Goal: Use online tool/utility: Use online tool/utility

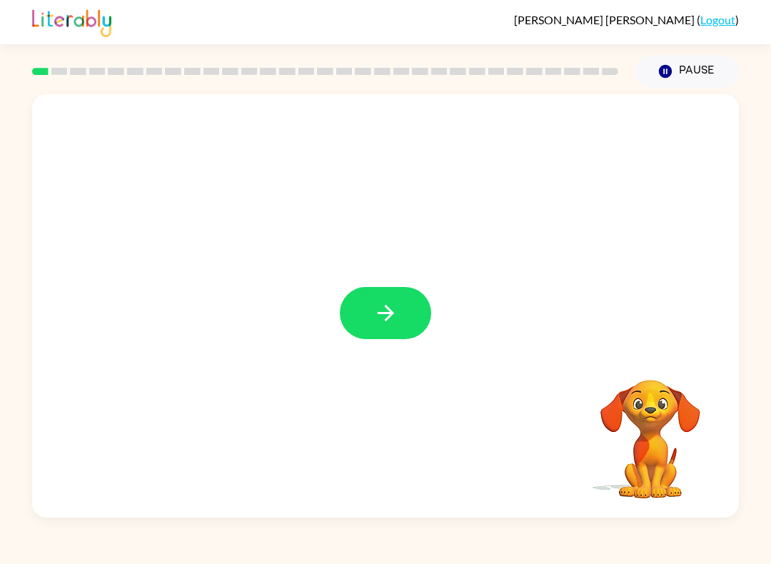
click at [395, 319] on icon "button" at bounding box center [385, 312] width 25 height 25
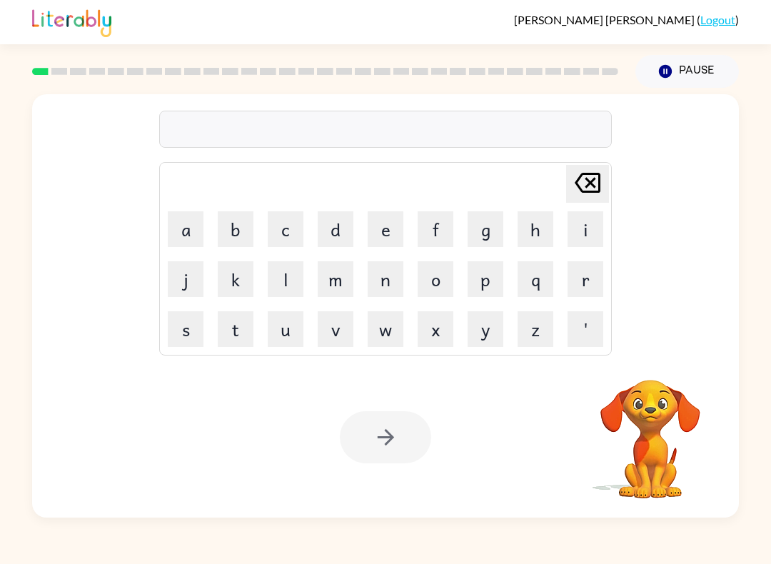
click at [251, 226] on button "b" at bounding box center [236, 229] width 36 height 36
click at [434, 281] on button "o" at bounding box center [436, 279] width 36 height 36
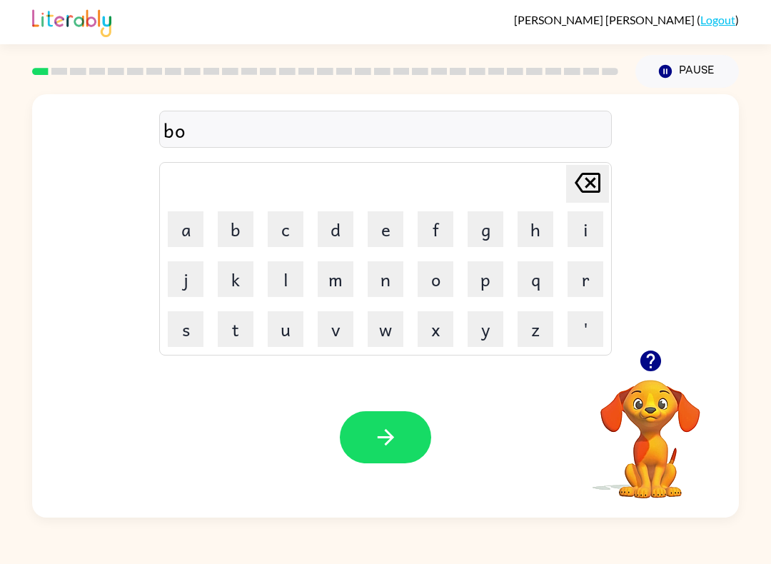
click at [587, 280] on button "r" at bounding box center [585, 279] width 36 height 36
click at [337, 229] on button "d" at bounding box center [336, 229] width 36 height 36
click at [380, 226] on button "e" at bounding box center [386, 229] width 36 height 36
click at [592, 280] on button "r" at bounding box center [585, 279] width 36 height 36
click at [380, 432] on icon "button" at bounding box center [385, 437] width 25 height 25
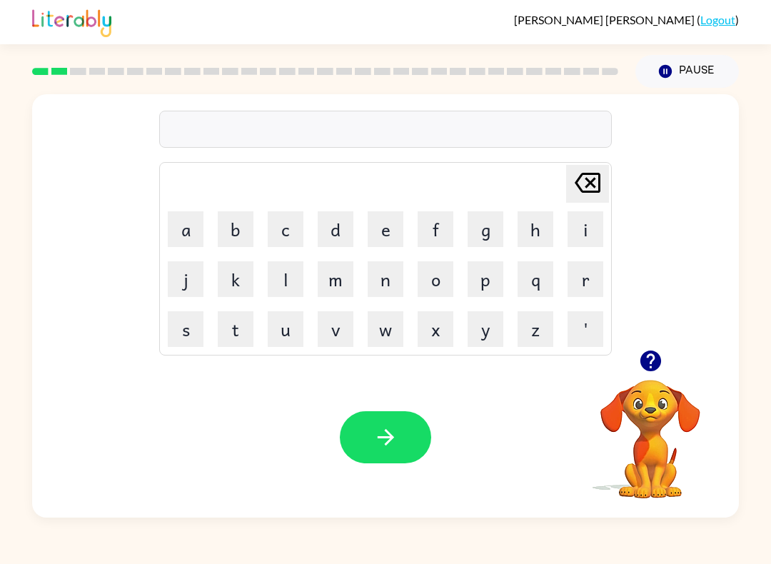
click at [582, 281] on button "r" at bounding box center [585, 279] width 36 height 36
click at [444, 285] on button "o" at bounding box center [436, 279] width 36 height 36
click at [288, 330] on button "u" at bounding box center [286, 329] width 36 height 36
click at [375, 286] on button "n" at bounding box center [386, 279] width 36 height 36
click at [333, 228] on button "d" at bounding box center [336, 229] width 36 height 36
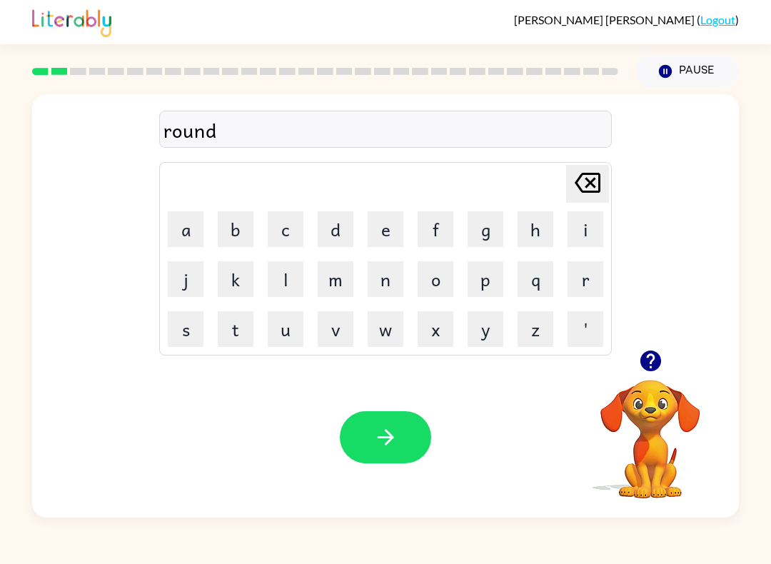
click at [390, 425] on button "button" at bounding box center [385, 437] width 91 height 52
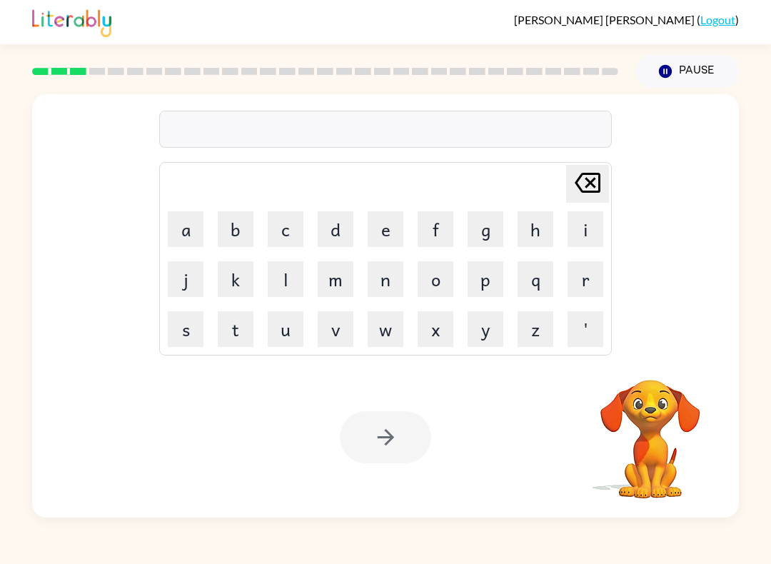
click at [338, 268] on button "m" at bounding box center [336, 279] width 36 height 36
click at [197, 233] on button "a" at bounding box center [186, 229] width 36 height 36
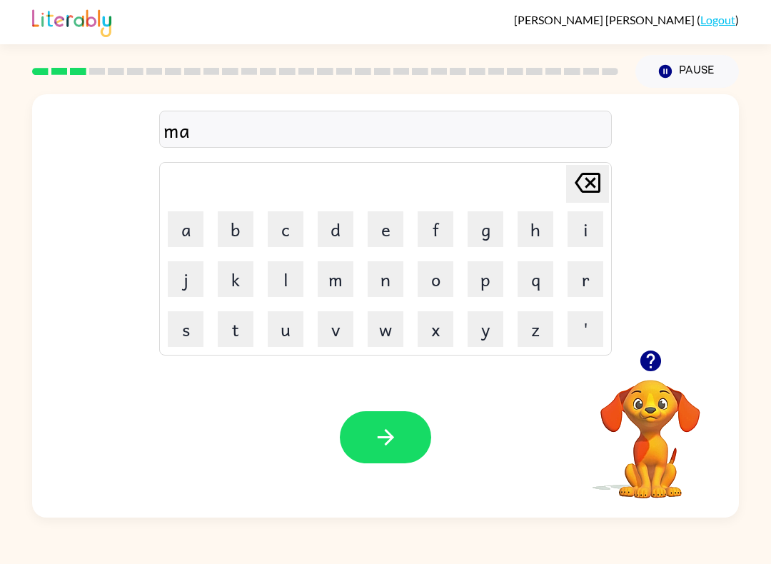
click at [278, 231] on button "c" at bounding box center [286, 229] width 36 height 36
click at [534, 239] on button "h" at bounding box center [535, 229] width 36 height 36
click at [580, 228] on button "i" at bounding box center [585, 229] width 36 height 36
click at [391, 283] on button "n" at bounding box center [386, 279] width 36 height 36
click at [390, 230] on button "e" at bounding box center [386, 229] width 36 height 36
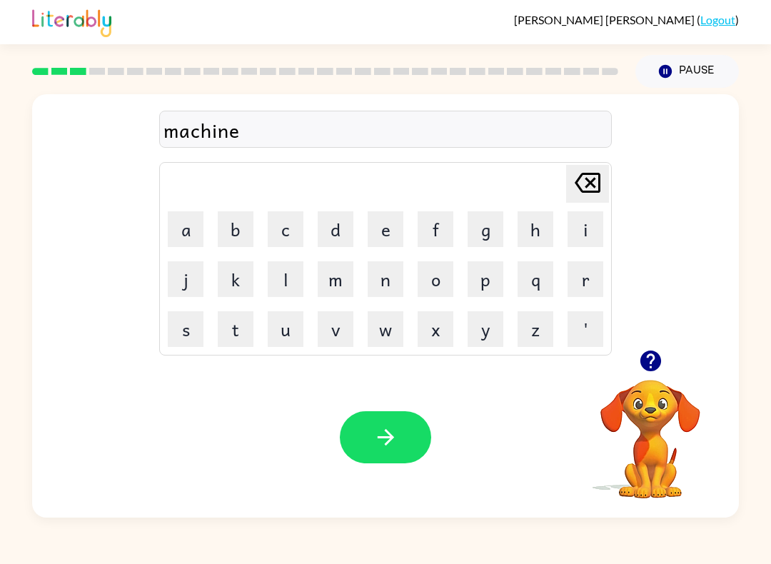
click at [380, 445] on icon "button" at bounding box center [385, 437] width 25 height 25
click at [238, 329] on button "t" at bounding box center [236, 329] width 36 height 36
click at [587, 279] on button "r" at bounding box center [585, 279] width 36 height 36
click at [195, 228] on button "a" at bounding box center [186, 229] width 36 height 36
click at [574, 223] on button "i" at bounding box center [585, 229] width 36 height 36
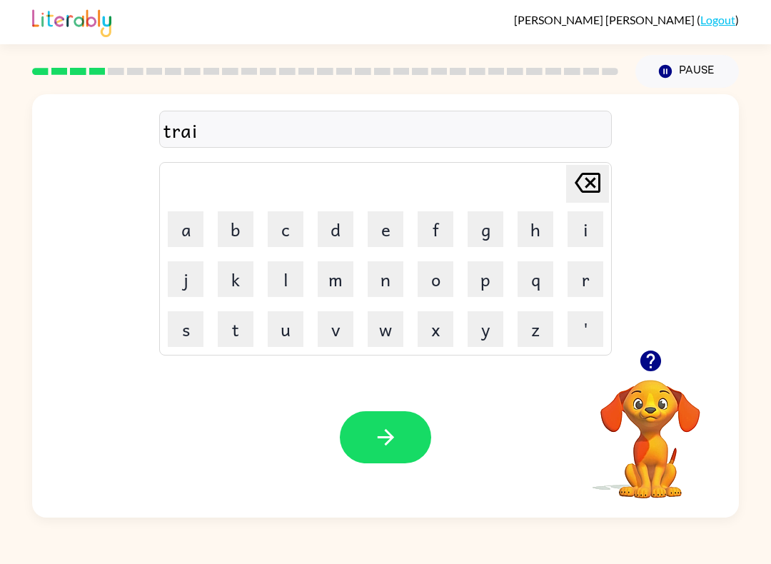
click at [385, 283] on button "n" at bounding box center [386, 279] width 36 height 36
click at [385, 461] on button "button" at bounding box center [385, 437] width 91 height 52
click at [652, 404] on video "Your browser must support playing .mp4 files to use Literably. Please try using…" at bounding box center [650, 429] width 143 height 143
click at [650, 369] on icon "button" at bounding box center [650, 360] width 21 height 21
click at [345, 221] on button "d" at bounding box center [336, 229] width 36 height 36
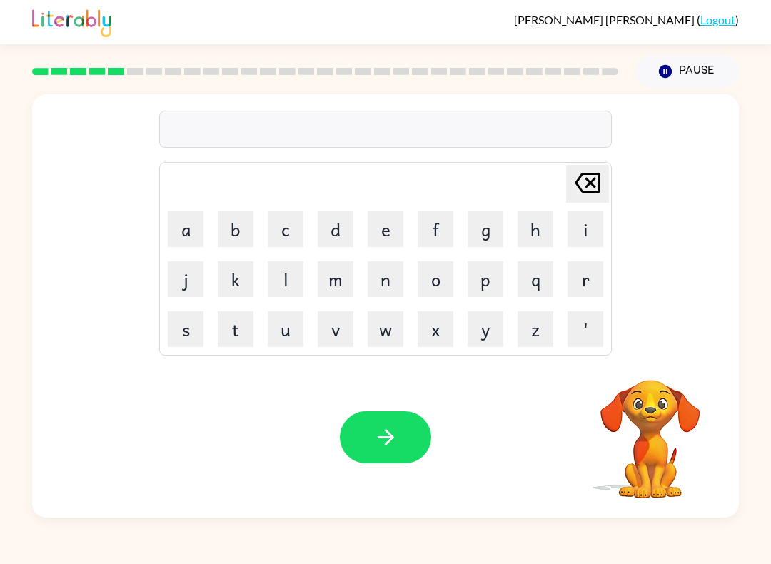
click at [398, 227] on button "e" at bounding box center [386, 229] width 36 height 36
click at [438, 233] on button "f" at bounding box center [436, 229] width 36 height 36
click at [388, 227] on button "e" at bounding box center [386, 229] width 36 height 36
click at [389, 271] on button "n" at bounding box center [386, 279] width 36 height 36
click at [443, 246] on button "f" at bounding box center [436, 229] width 36 height 36
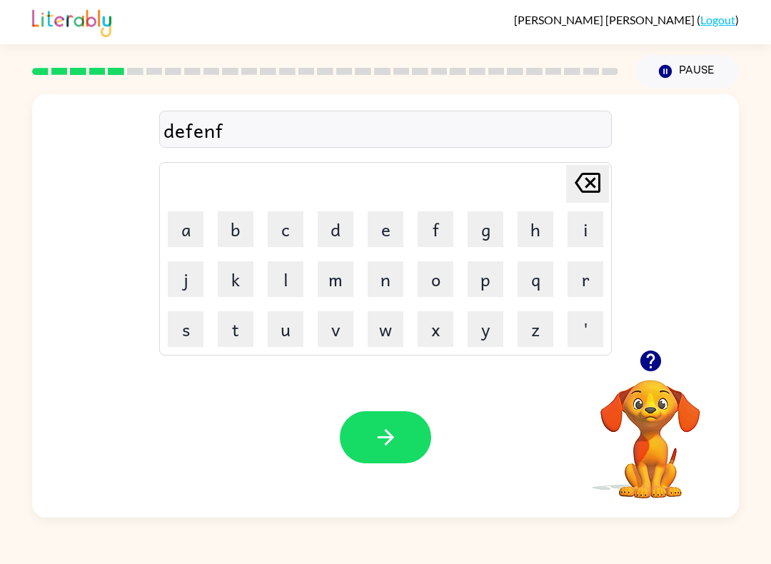
click at [580, 226] on button "i" at bounding box center [585, 229] width 36 height 36
click at [342, 337] on button "v" at bounding box center [336, 329] width 36 height 36
click at [389, 236] on button "e" at bounding box center [386, 229] width 36 height 36
click at [383, 423] on button "button" at bounding box center [385, 437] width 91 height 52
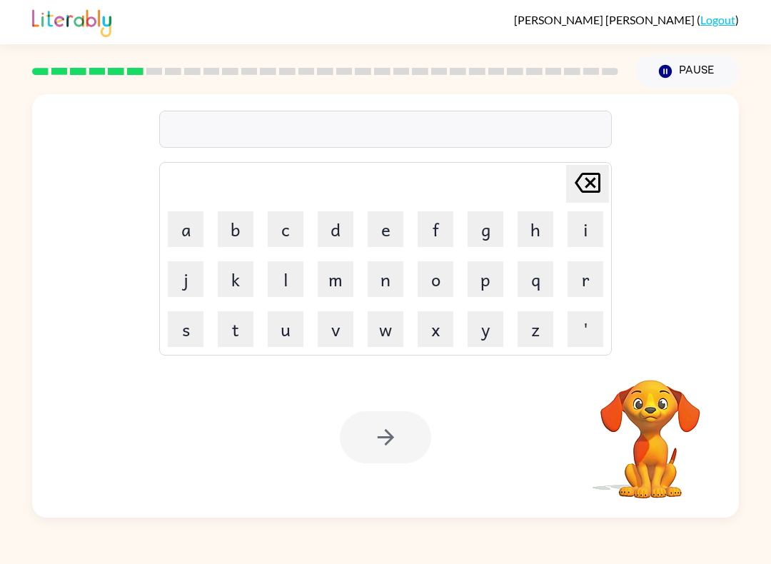
click at [337, 334] on button "v" at bounding box center [336, 329] width 36 height 36
click at [191, 223] on button "a" at bounding box center [186, 229] width 36 height 36
click at [296, 238] on button "c" at bounding box center [286, 229] width 36 height 36
click at [197, 223] on button "a" at bounding box center [186, 229] width 36 height 36
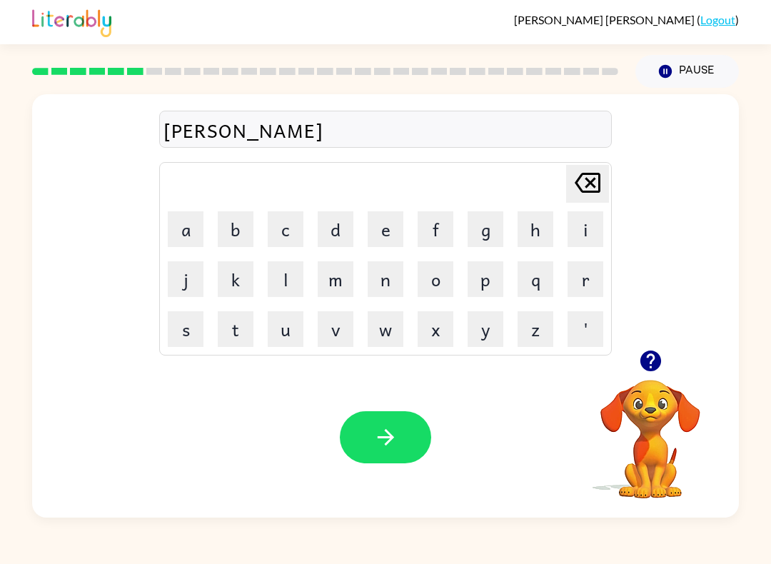
click at [236, 333] on button "t" at bounding box center [236, 329] width 36 height 36
click at [584, 221] on button "i" at bounding box center [585, 229] width 36 height 36
click at [431, 276] on button "o" at bounding box center [436, 279] width 36 height 36
click at [389, 278] on button "n" at bounding box center [386, 279] width 36 height 36
click at [375, 423] on button "button" at bounding box center [385, 437] width 91 height 52
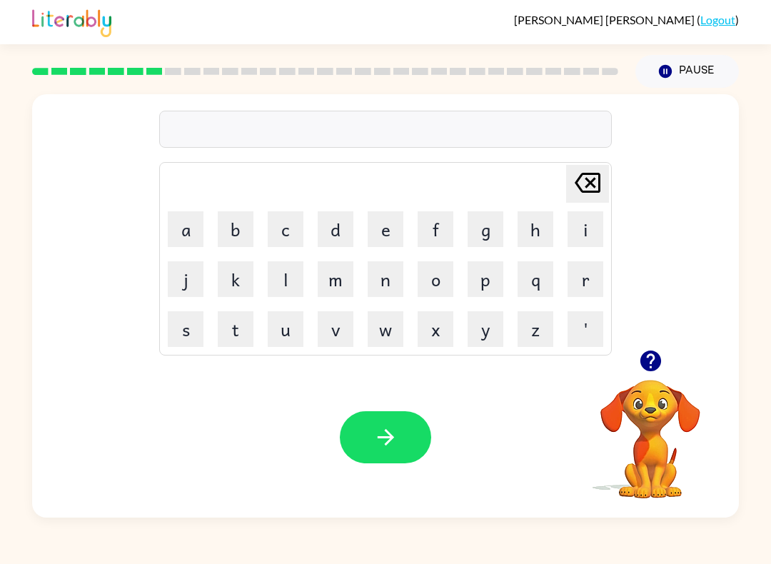
click at [490, 280] on button "p" at bounding box center [486, 279] width 36 height 36
click at [291, 328] on button "u" at bounding box center [286, 329] width 36 height 36
click at [329, 246] on button "d" at bounding box center [336, 229] width 36 height 36
click at [336, 235] on button "d" at bounding box center [336, 229] width 36 height 36
click at [293, 276] on button "l" at bounding box center [286, 279] width 36 height 36
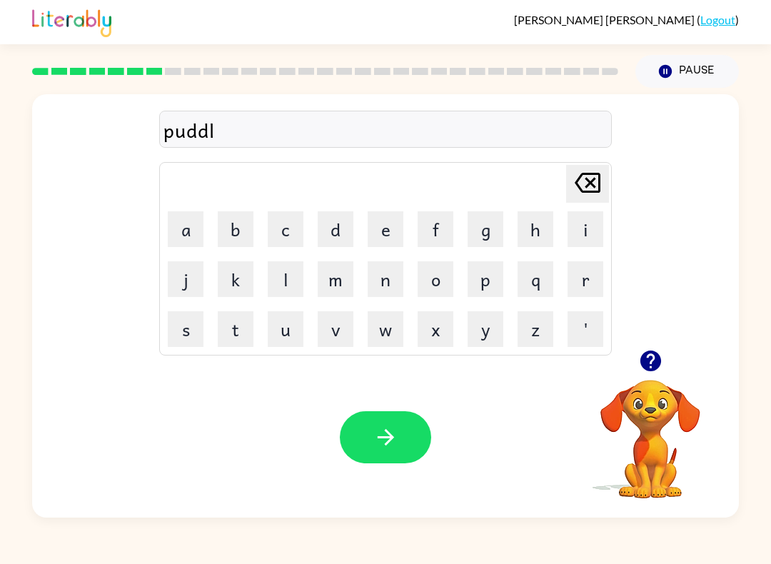
click at [390, 231] on button "e" at bounding box center [386, 229] width 36 height 36
click at [385, 427] on icon "button" at bounding box center [385, 437] width 25 height 25
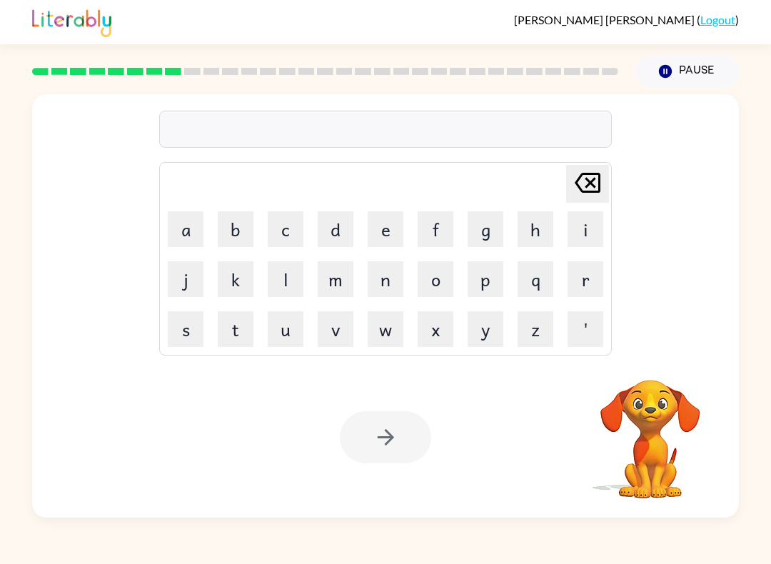
click at [329, 281] on button "m" at bounding box center [336, 279] width 36 height 36
click at [579, 226] on button "i" at bounding box center [585, 229] width 36 height 36
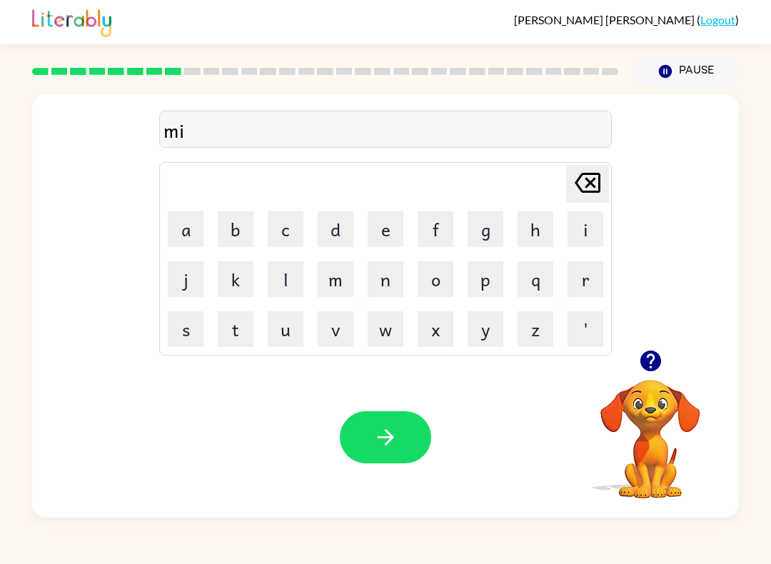
click at [589, 267] on button "r" at bounding box center [585, 279] width 36 height 36
click at [192, 239] on button "a" at bounding box center [186, 229] width 36 height 36
click at [294, 232] on button "c" at bounding box center [286, 229] width 36 height 36
click at [286, 285] on button "l" at bounding box center [286, 279] width 36 height 36
click at [385, 235] on button "e" at bounding box center [386, 229] width 36 height 36
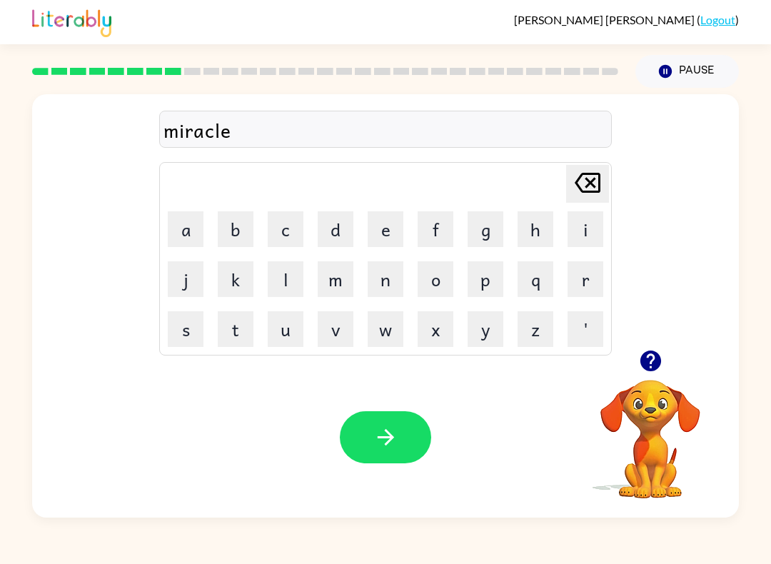
click at [359, 448] on button "button" at bounding box center [385, 437] width 91 height 52
click at [334, 283] on button "m" at bounding box center [336, 279] width 36 height 36
click at [585, 220] on button "i" at bounding box center [585, 229] width 36 height 36
click at [334, 232] on button "d" at bounding box center [336, 229] width 36 height 36
click at [335, 279] on button "m" at bounding box center [336, 279] width 36 height 36
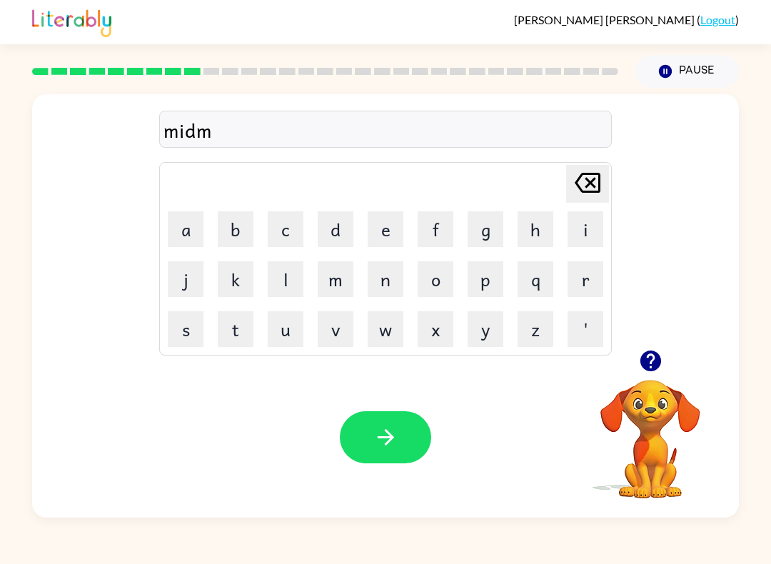
click at [442, 280] on button "o" at bounding box center [436, 279] width 36 height 36
click at [585, 270] on button "r" at bounding box center [585, 279] width 36 height 36
click at [384, 276] on button "n" at bounding box center [386, 279] width 36 height 36
click at [583, 222] on button "i" at bounding box center [585, 229] width 36 height 36
click at [388, 281] on button "n" at bounding box center [386, 279] width 36 height 36
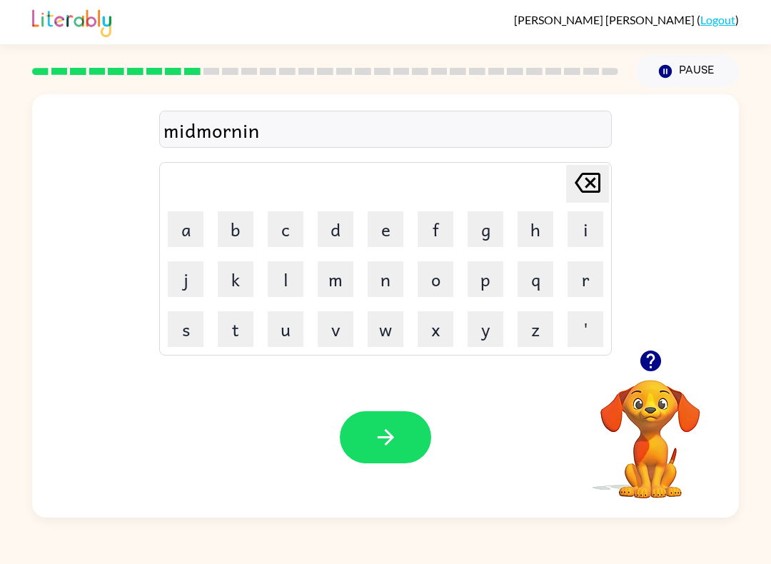
click at [498, 227] on button "g" at bounding box center [486, 229] width 36 height 36
click at [376, 443] on icon "button" at bounding box center [385, 437] width 25 height 25
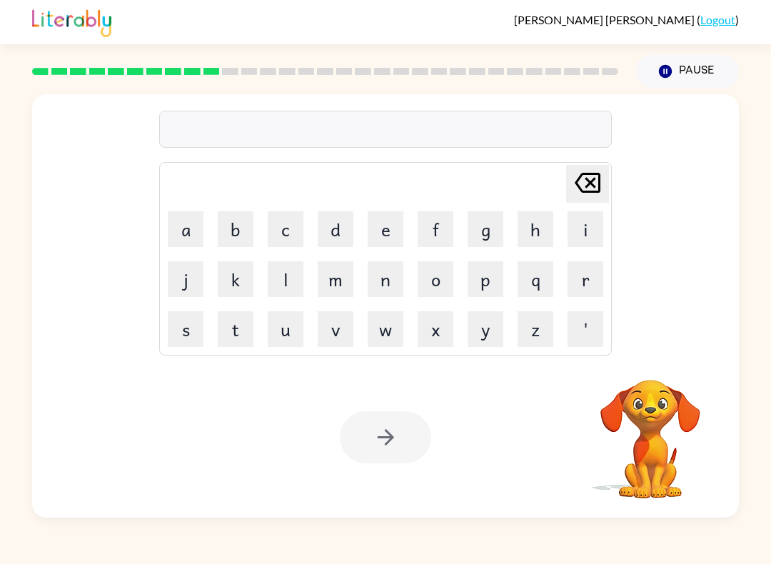
click at [340, 234] on button "d" at bounding box center [336, 229] width 36 height 36
click at [383, 228] on button "e" at bounding box center [386, 229] width 36 height 36
click at [191, 340] on button "s" at bounding box center [186, 329] width 36 height 36
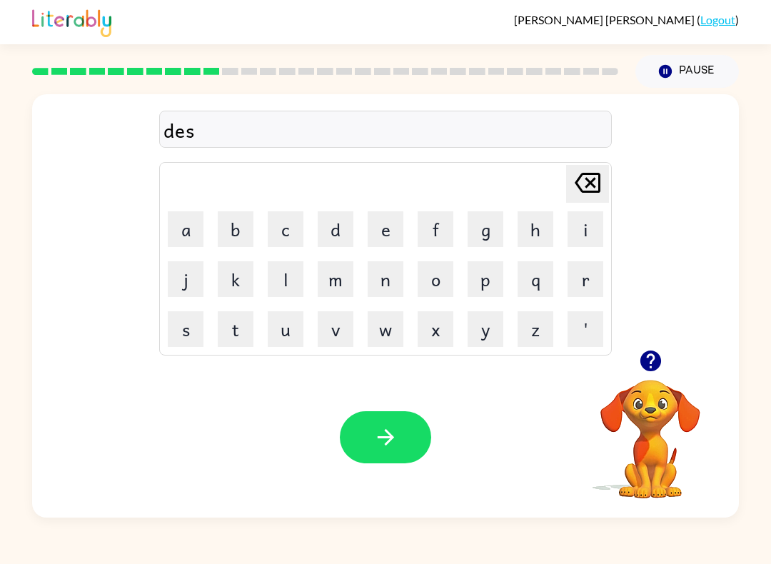
click at [237, 330] on button "t" at bounding box center [236, 329] width 36 height 36
click at [580, 278] on button "r" at bounding box center [585, 279] width 36 height 36
click at [286, 330] on button "u" at bounding box center [286, 329] width 36 height 36
click at [184, 331] on button "s" at bounding box center [186, 329] width 36 height 36
click at [238, 335] on button "t" at bounding box center [236, 329] width 36 height 36
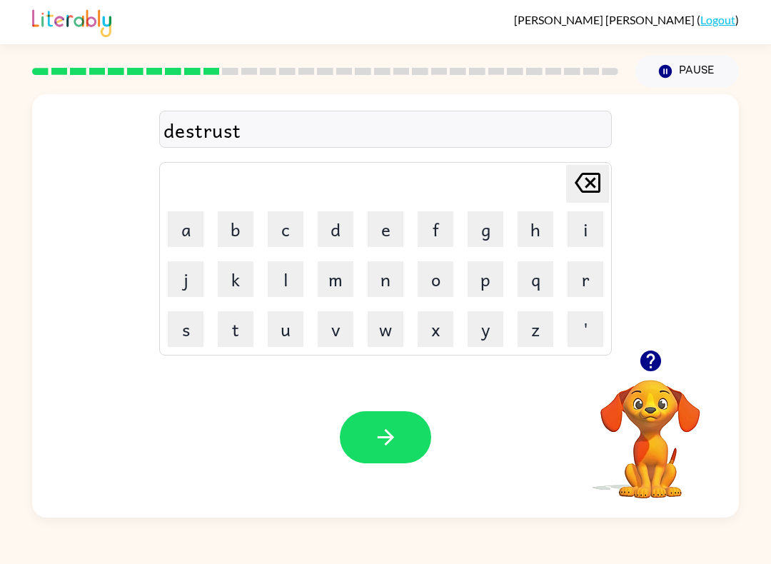
click at [389, 230] on button "e" at bounding box center [386, 229] width 36 height 36
click at [340, 222] on button "d" at bounding box center [336, 229] width 36 height 36
click at [380, 427] on icon "button" at bounding box center [385, 437] width 25 height 25
click at [581, 277] on button "r" at bounding box center [585, 279] width 36 height 36
click at [445, 273] on button "o" at bounding box center [436, 279] width 36 height 36
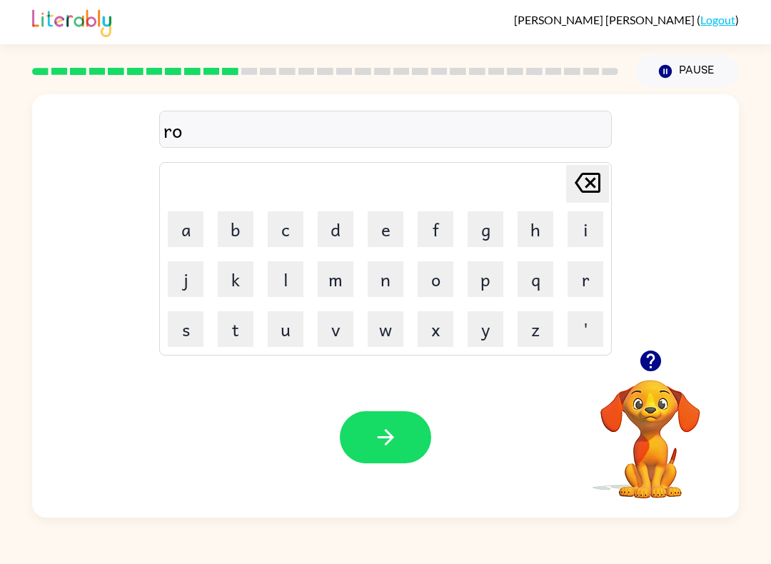
click at [343, 232] on button "d" at bounding box center [336, 229] width 36 height 36
click at [387, 225] on button "e" at bounding box center [386, 229] width 36 height 36
click at [398, 436] on button "button" at bounding box center [385, 437] width 91 height 52
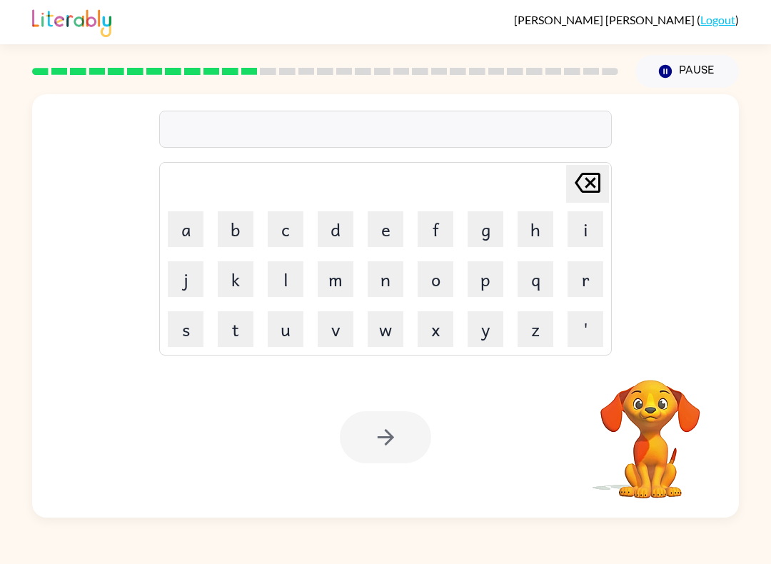
click at [291, 333] on button "u" at bounding box center [286, 329] width 36 height 36
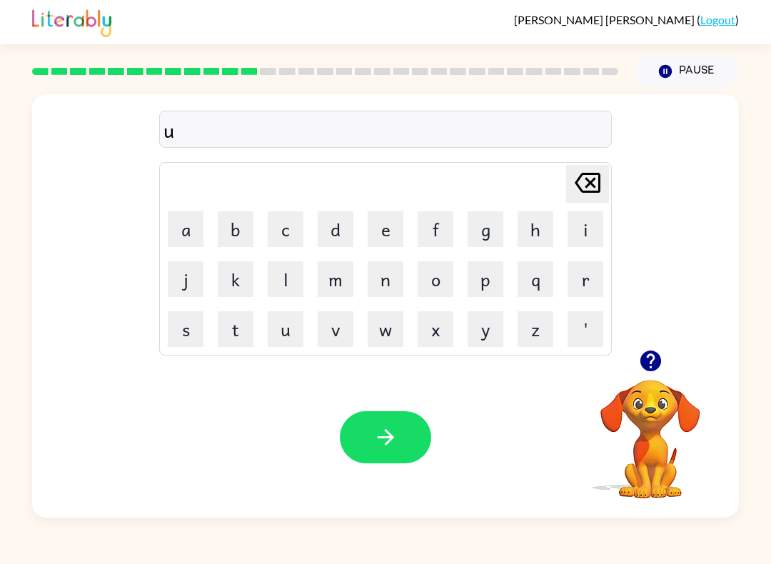
click at [490, 283] on button "p" at bounding box center [486, 279] width 36 height 36
click at [485, 230] on button "g" at bounding box center [486, 229] width 36 height 36
click at [595, 268] on button "r" at bounding box center [585, 279] width 36 height 36
click at [193, 237] on button "a" at bounding box center [186, 229] width 36 height 36
click at [336, 234] on button "d" at bounding box center [336, 229] width 36 height 36
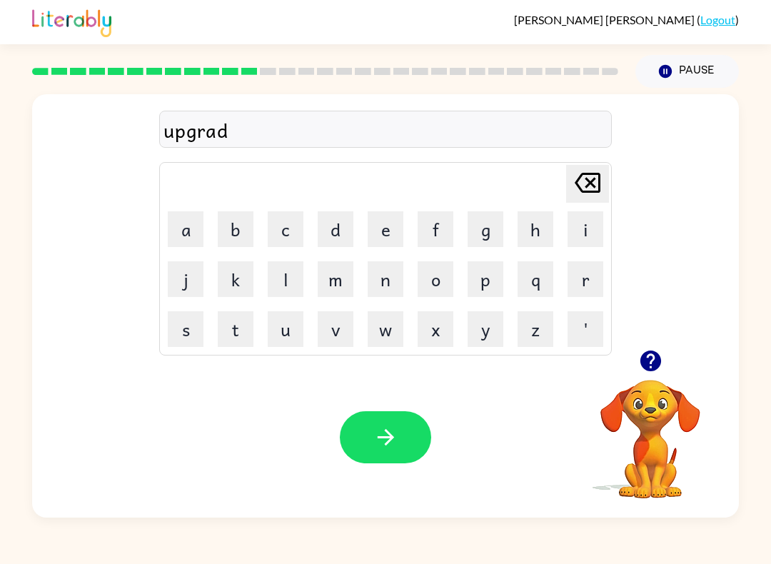
click at [384, 228] on button "e" at bounding box center [386, 229] width 36 height 36
click at [398, 435] on button "button" at bounding box center [385, 437] width 91 height 52
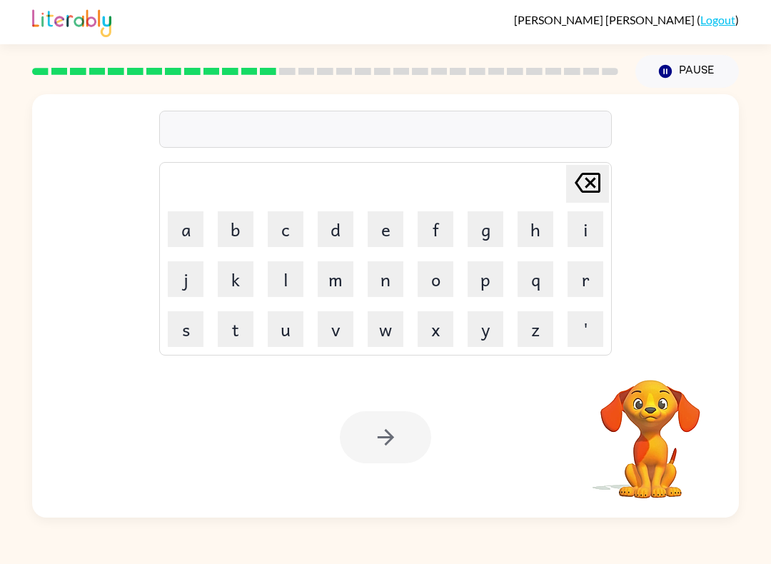
click at [236, 225] on button "b" at bounding box center [236, 229] width 36 height 36
click at [192, 234] on button "a" at bounding box center [186, 229] width 36 height 36
click at [344, 232] on button "d" at bounding box center [336, 229] width 36 height 36
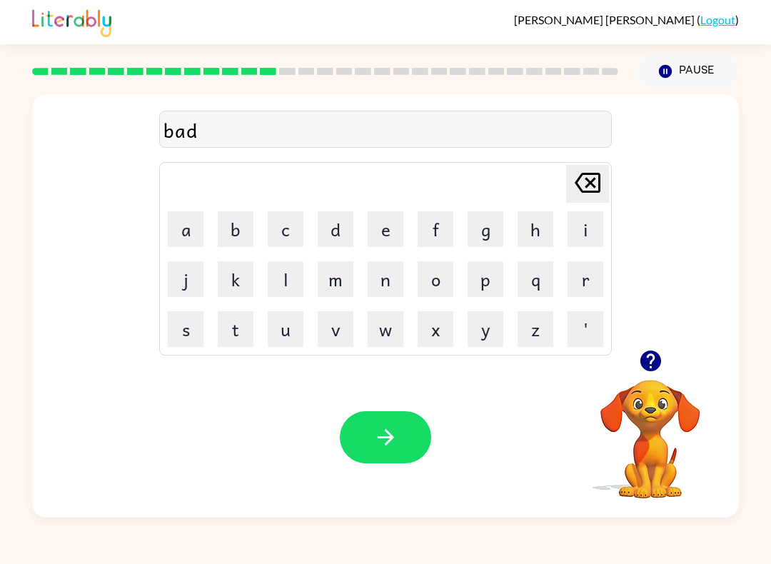
click at [382, 276] on button "n" at bounding box center [386, 279] width 36 height 36
click at [381, 236] on button "e" at bounding box center [386, 229] width 36 height 36
click at [190, 327] on button "s" at bounding box center [186, 329] width 36 height 36
click at [189, 327] on button "s" at bounding box center [186, 329] width 36 height 36
click at [380, 443] on icon "button" at bounding box center [385, 437] width 25 height 25
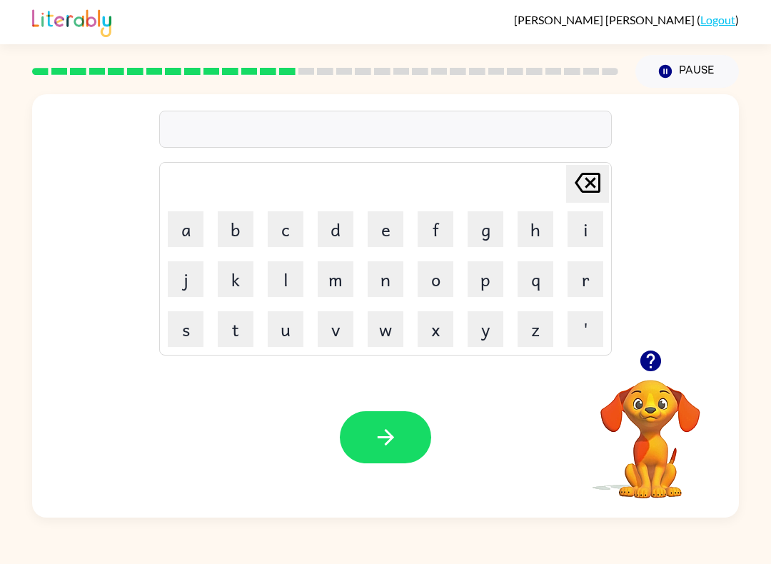
click at [233, 229] on button "b" at bounding box center [236, 229] width 36 height 36
click at [443, 276] on button "o" at bounding box center [436, 279] width 36 height 36
click at [392, 276] on button "n" at bounding box center [386, 279] width 36 height 36
click at [281, 336] on button "u" at bounding box center [286, 329] width 36 height 36
click at [194, 313] on button "s" at bounding box center [186, 329] width 36 height 36
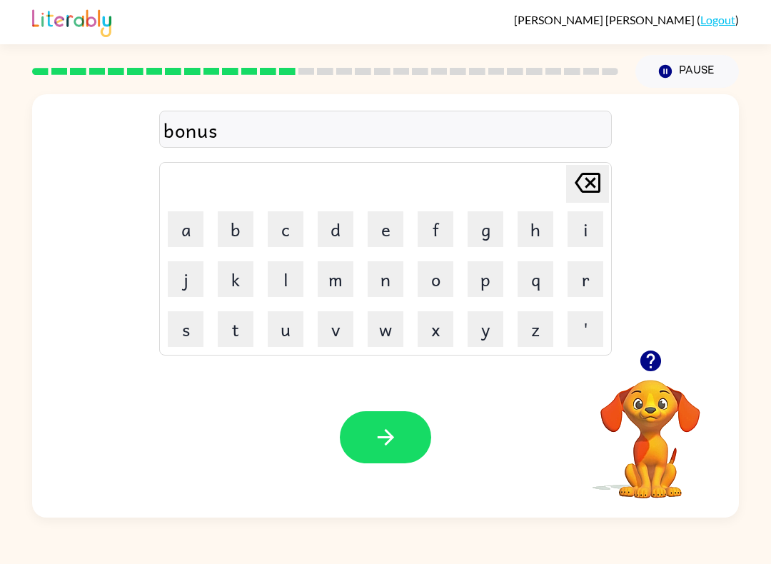
click at [378, 448] on icon "button" at bounding box center [385, 437] width 25 height 25
click at [184, 334] on button "s" at bounding box center [186, 329] width 36 height 36
click at [386, 320] on button "w" at bounding box center [386, 329] width 36 height 36
click at [189, 228] on button "a" at bounding box center [186, 229] width 36 height 36
click at [580, 277] on button "r" at bounding box center [585, 279] width 36 height 36
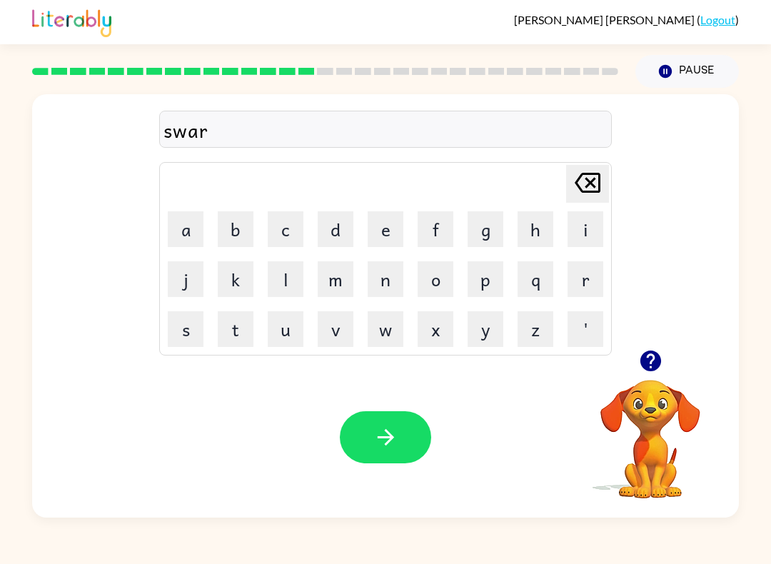
click at [336, 283] on button "m" at bounding box center [336, 279] width 36 height 36
click at [377, 435] on icon "button" at bounding box center [385, 437] width 25 height 25
click at [579, 268] on button "r" at bounding box center [585, 279] width 36 height 36
click at [192, 227] on button "a" at bounding box center [186, 229] width 36 height 36
click at [337, 287] on button "m" at bounding box center [336, 279] width 36 height 36
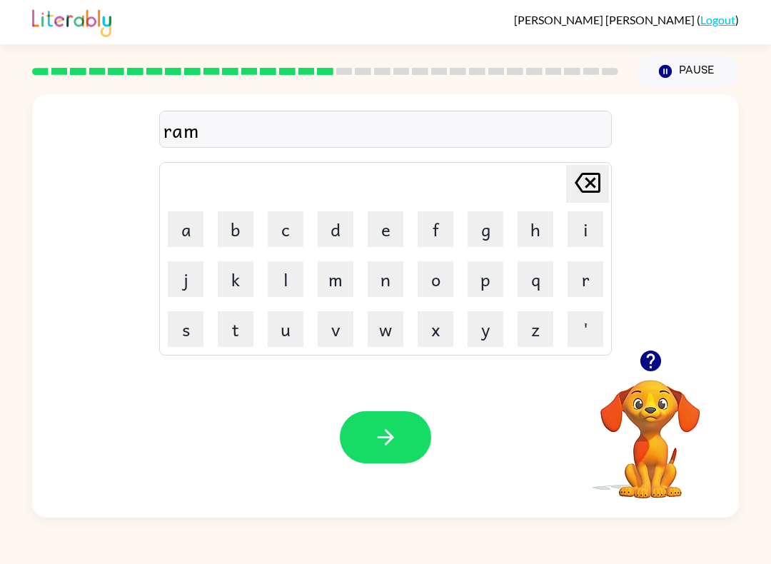
click at [390, 440] on icon "button" at bounding box center [385, 437] width 16 height 16
click at [237, 231] on button "b" at bounding box center [236, 229] width 36 height 36
click at [589, 275] on button "r" at bounding box center [585, 279] width 36 height 36
click at [582, 234] on button "i" at bounding box center [585, 229] width 36 height 36
click at [338, 281] on button "m" at bounding box center [336, 279] width 36 height 36
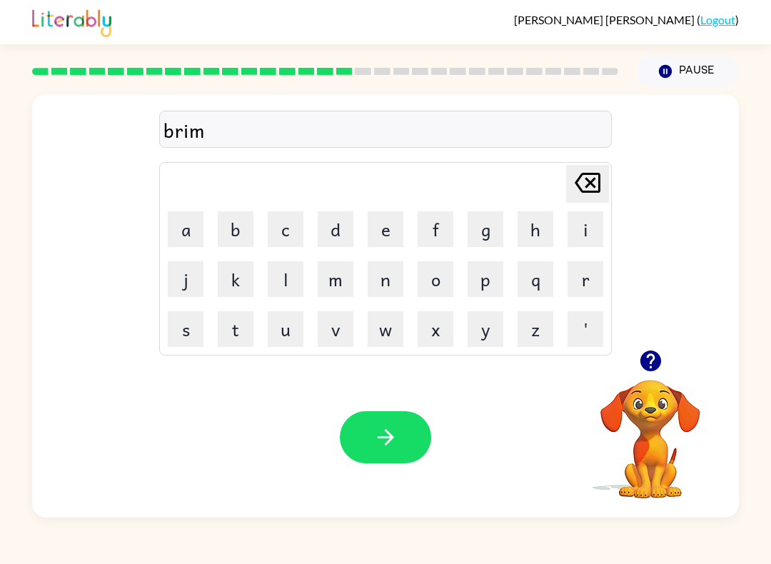
click at [587, 223] on button "i" at bounding box center [585, 229] width 36 height 36
click at [380, 279] on button "n" at bounding box center [386, 279] width 36 height 36
click at [493, 220] on button "g" at bounding box center [486, 229] width 36 height 36
click at [375, 416] on button "button" at bounding box center [385, 437] width 91 height 52
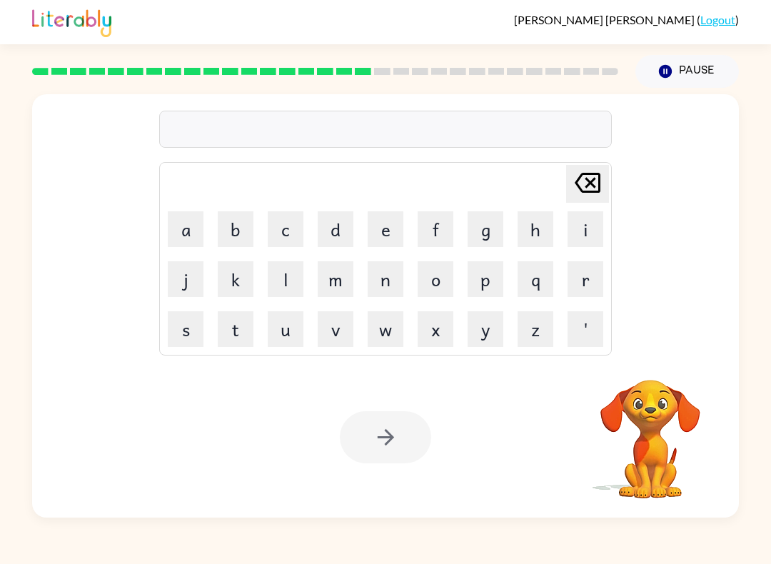
click at [584, 278] on button "r" at bounding box center [585, 279] width 36 height 36
click at [576, 221] on button "i" at bounding box center [585, 229] width 36 height 36
click at [193, 326] on button "s" at bounding box center [186, 329] width 36 height 36
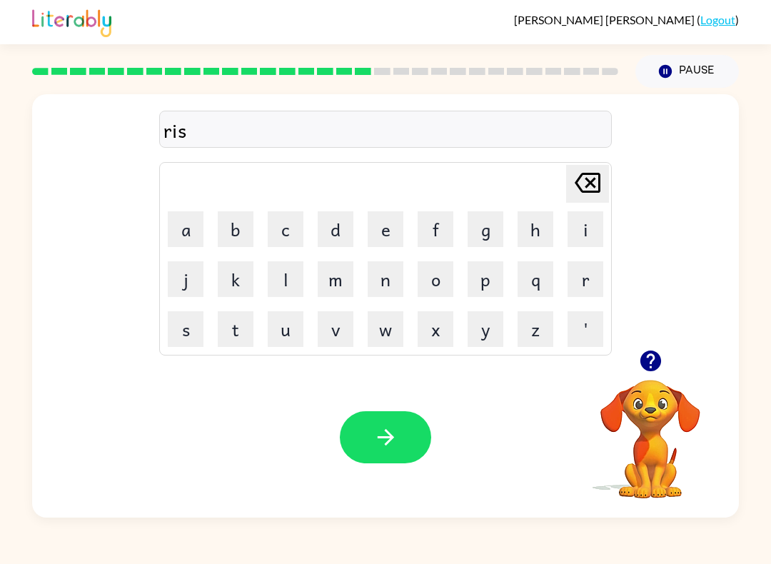
click at [234, 282] on button "k" at bounding box center [236, 279] width 36 height 36
click at [585, 223] on button "i" at bounding box center [585, 229] width 36 height 36
click at [390, 228] on button "e" at bounding box center [386, 229] width 36 height 36
click at [200, 337] on button "s" at bounding box center [186, 329] width 36 height 36
click at [235, 340] on button "t" at bounding box center [236, 329] width 36 height 36
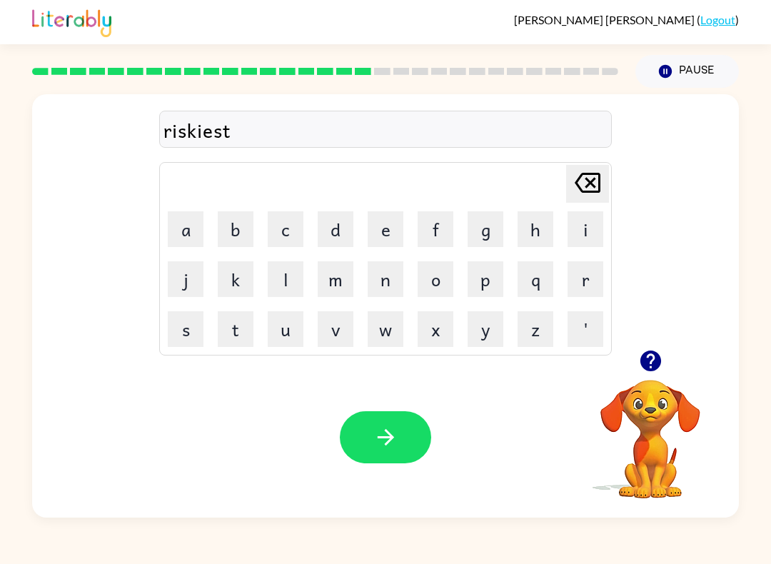
click at [383, 450] on icon "button" at bounding box center [385, 437] width 25 height 25
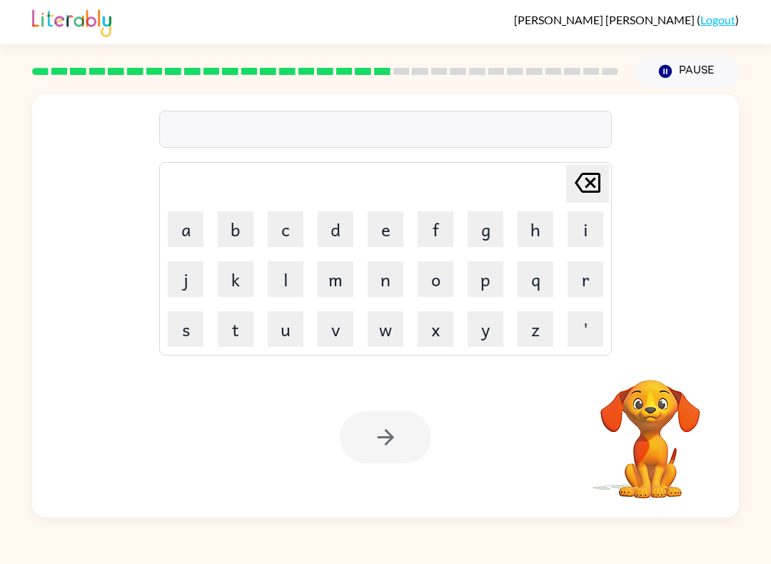
click at [192, 225] on button "a" at bounding box center [186, 229] width 36 height 36
click at [588, 281] on button "r" at bounding box center [585, 279] width 36 height 36
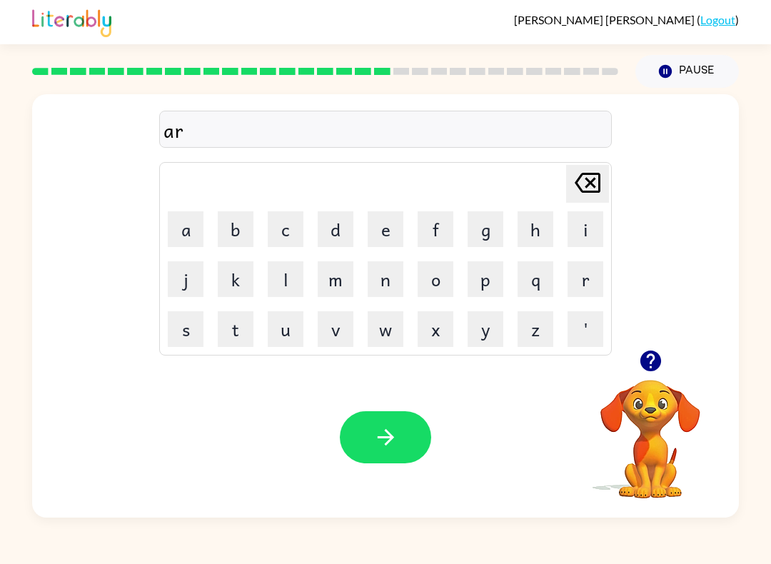
click at [286, 226] on button "c" at bounding box center [286, 229] width 36 height 36
click at [542, 231] on button "h" at bounding box center [535, 229] width 36 height 36
click at [376, 329] on button "w" at bounding box center [386, 329] width 36 height 36
click at [194, 231] on button "a" at bounding box center [186, 229] width 36 height 36
click at [492, 316] on button "y" at bounding box center [486, 329] width 36 height 36
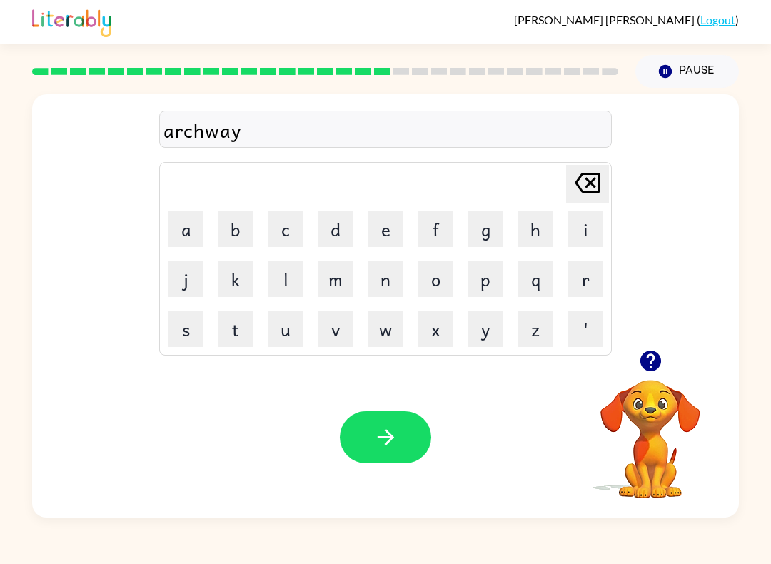
click at [374, 430] on icon "button" at bounding box center [385, 437] width 25 height 25
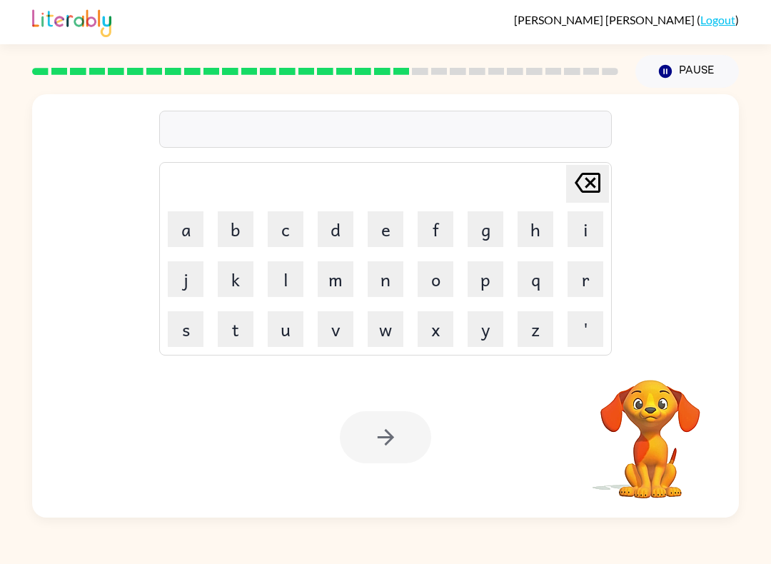
click at [436, 228] on button "f" at bounding box center [436, 229] width 36 height 36
click at [437, 281] on button "o" at bounding box center [436, 279] width 36 height 36
click at [291, 278] on button "l" at bounding box center [286, 279] width 36 height 36
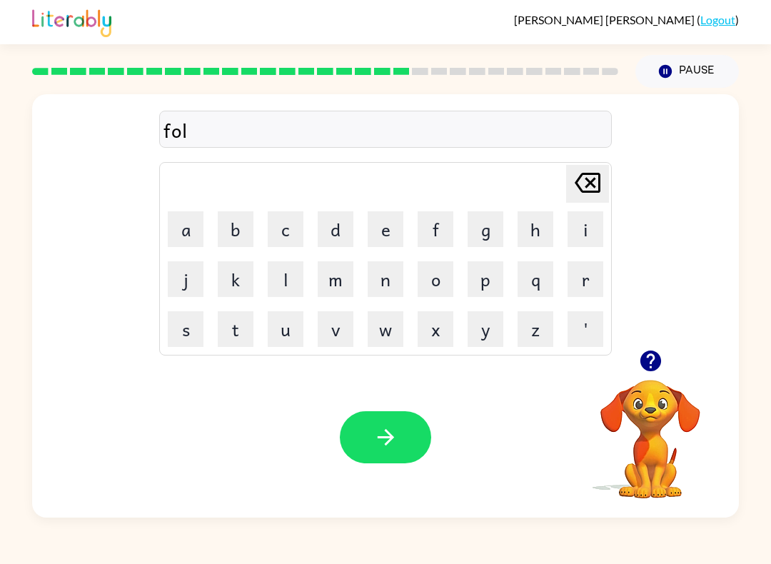
click at [291, 278] on button "l" at bounding box center [286, 279] width 36 height 36
click at [433, 278] on button "o" at bounding box center [436, 279] width 36 height 36
click at [388, 332] on button "w" at bounding box center [386, 329] width 36 height 36
click at [402, 426] on button "button" at bounding box center [385, 437] width 91 height 52
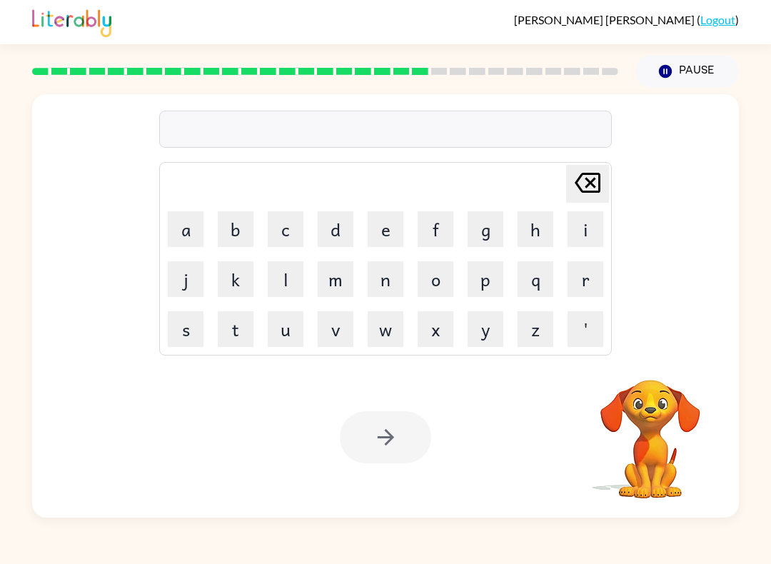
click at [188, 336] on button "s" at bounding box center [186, 329] width 36 height 36
click at [395, 226] on button "e" at bounding box center [386, 229] width 36 height 36
click at [384, 279] on button "n" at bounding box center [386, 279] width 36 height 36
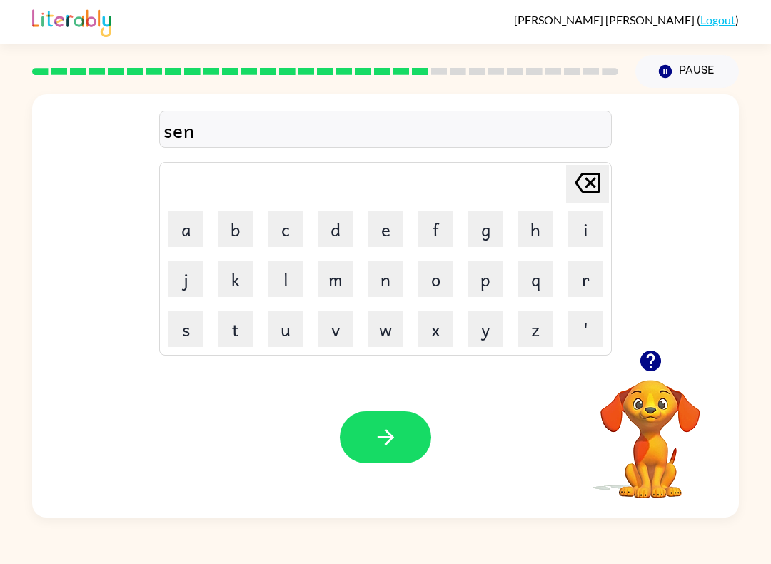
click at [233, 337] on button "t" at bounding box center [236, 329] width 36 height 36
click at [577, 232] on button "i" at bounding box center [585, 229] width 36 height 36
click at [493, 273] on button "p" at bounding box center [486, 279] width 36 height 36
click at [582, 224] on button "i" at bounding box center [585, 229] width 36 height 36
click at [388, 233] on button "e" at bounding box center [386, 229] width 36 height 36
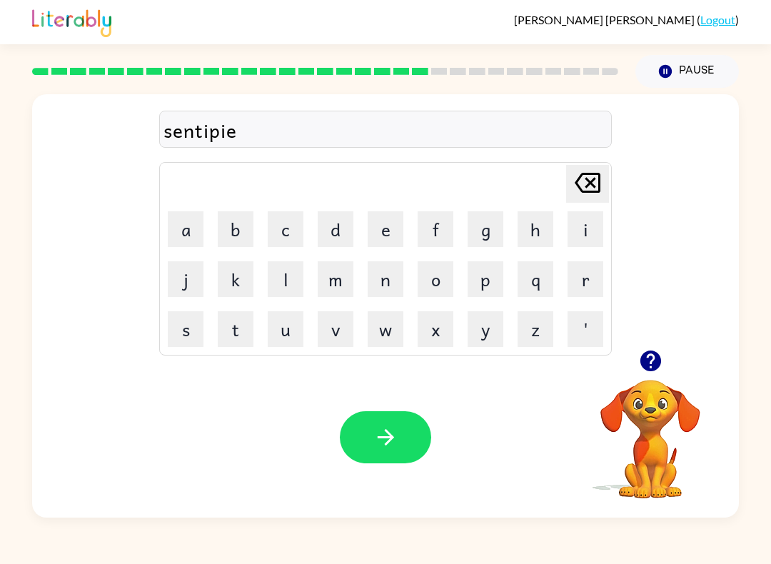
click at [340, 230] on button "d" at bounding box center [336, 229] width 36 height 36
click at [401, 428] on button "button" at bounding box center [385, 437] width 91 height 52
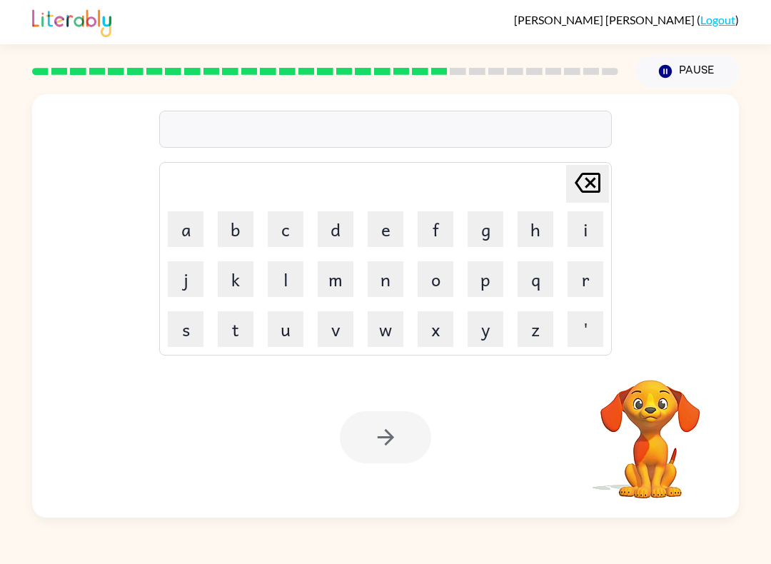
click at [168, 335] on button "s" at bounding box center [186, 329] width 36 height 36
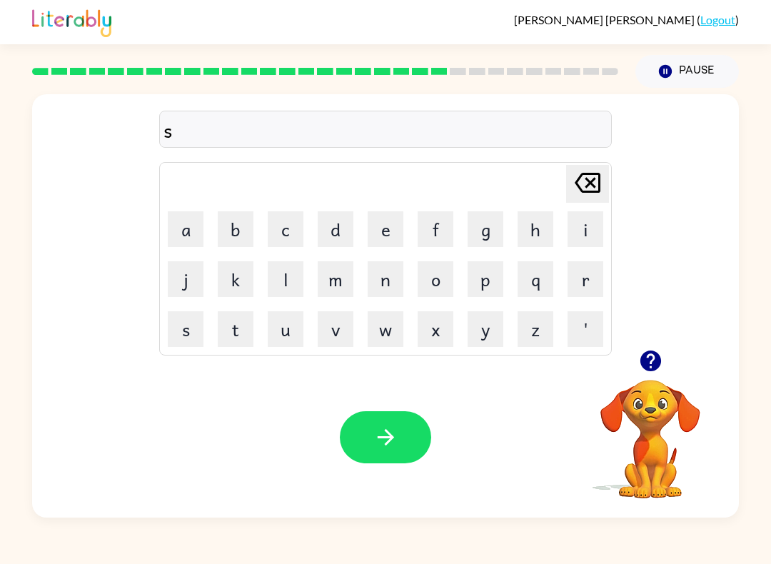
click at [286, 334] on button "u" at bounding box center [286, 329] width 36 height 36
click at [188, 333] on button "s" at bounding box center [186, 329] width 36 height 36
click at [243, 330] on button "t" at bounding box center [236, 329] width 36 height 36
click at [194, 236] on button "a" at bounding box center [186, 229] width 36 height 36
click at [576, 222] on button "i" at bounding box center [585, 229] width 36 height 36
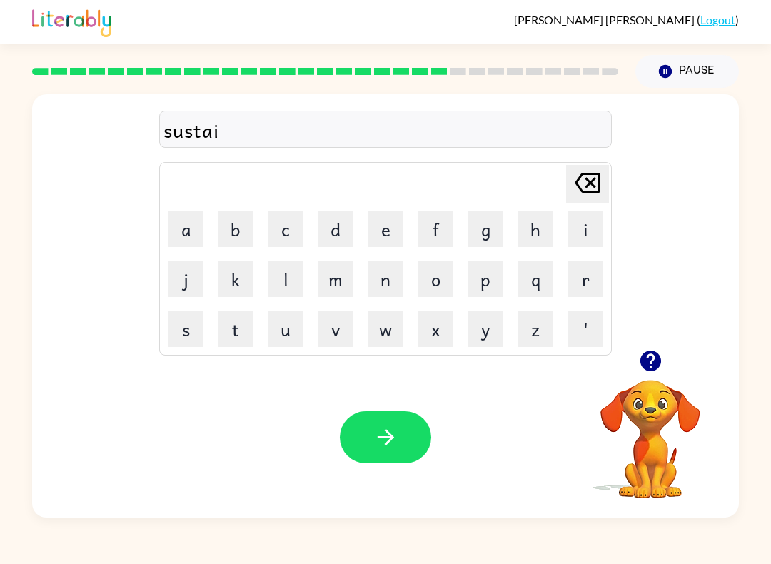
click at [380, 290] on button "n" at bounding box center [386, 279] width 36 height 36
click at [400, 440] on button "button" at bounding box center [385, 437] width 91 height 52
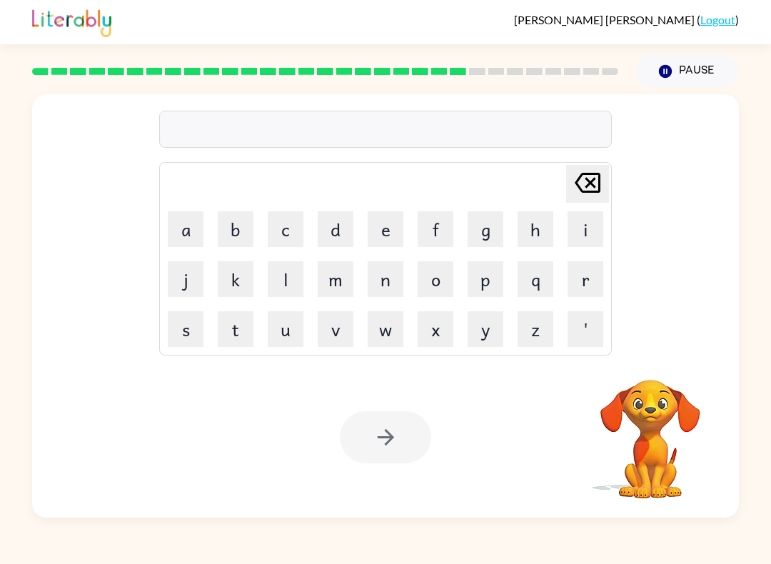
click at [448, 227] on button "f" at bounding box center [436, 229] width 36 height 36
click at [433, 281] on button "o" at bounding box center [436, 279] width 36 height 36
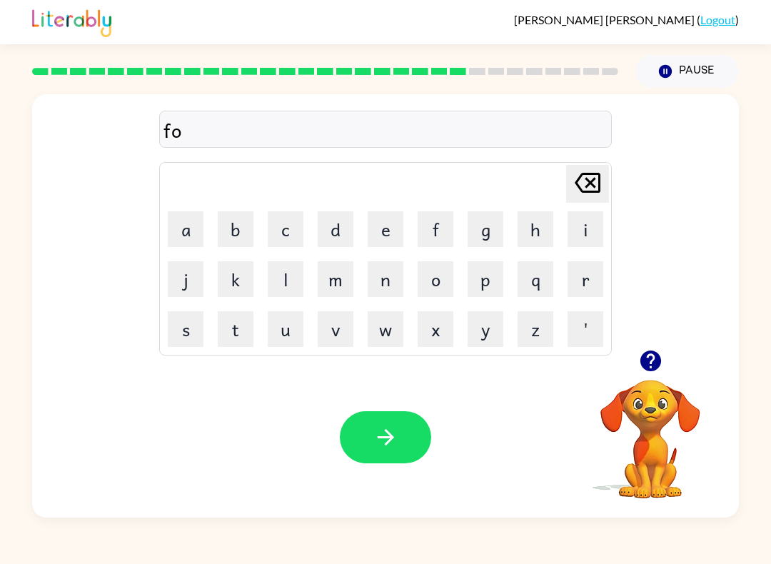
click at [575, 274] on button "r" at bounding box center [585, 279] width 36 height 36
click at [378, 329] on button "w" at bounding box center [386, 329] width 36 height 36
click at [196, 231] on button "a" at bounding box center [186, 229] width 36 height 36
click at [587, 279] on button "r" at bounding box center [585, 279] width 36 height 36
click at [337, 225] on button "d" at bounding box center [336, 229] width 36 height 36
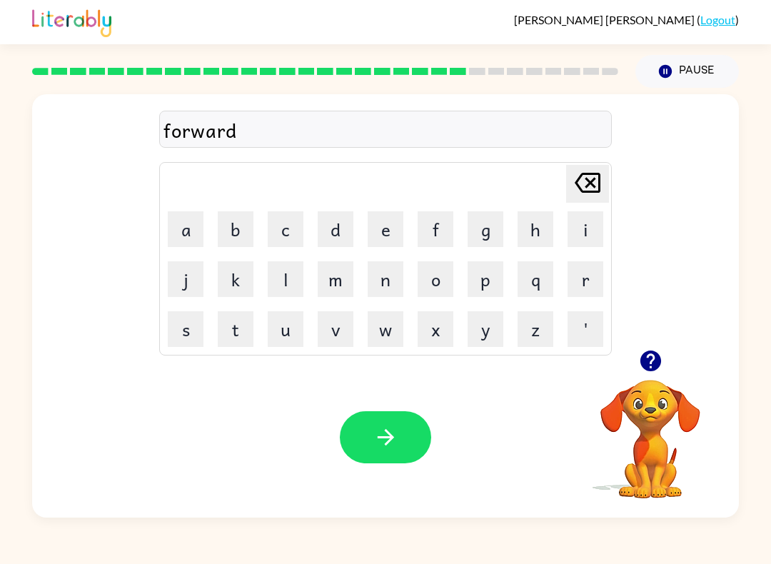
click at [392, 423] on button "button" at bounding box center [385, 437] width 91 height 52
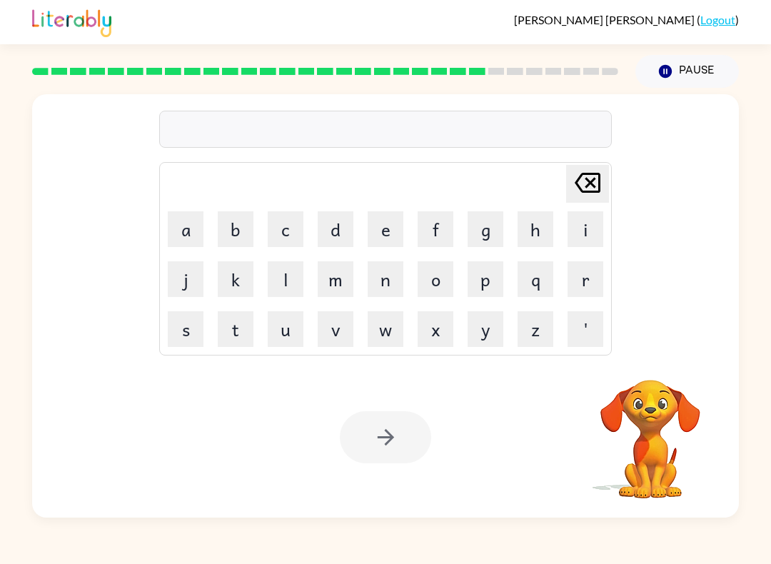
click at [583, 289] on button "r" at bounding box center [585, 279] width 36 height 36
click at [388, 226] on button "e" at bounding box center [386, 229] width 36 height 36
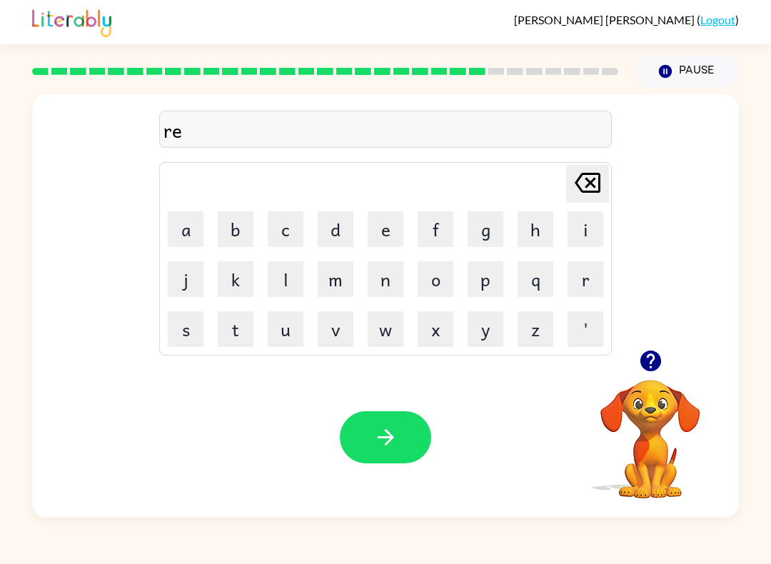
click at [291, 282] on button "l" at bounding box center [286, 279] width 36 height 36
click at [203, 230] on button "a" at bounding box center [186, 229] width 36 height 36
click at [237, 336] on button "t" at bounding box center [236, 329] width 36 height 36
click at [373, 229] on button "e" at bounding box center [386, 229] width 36 height 36
click at [334, 229] on button "d" at bounding box center [336, 229] width 36 height 36
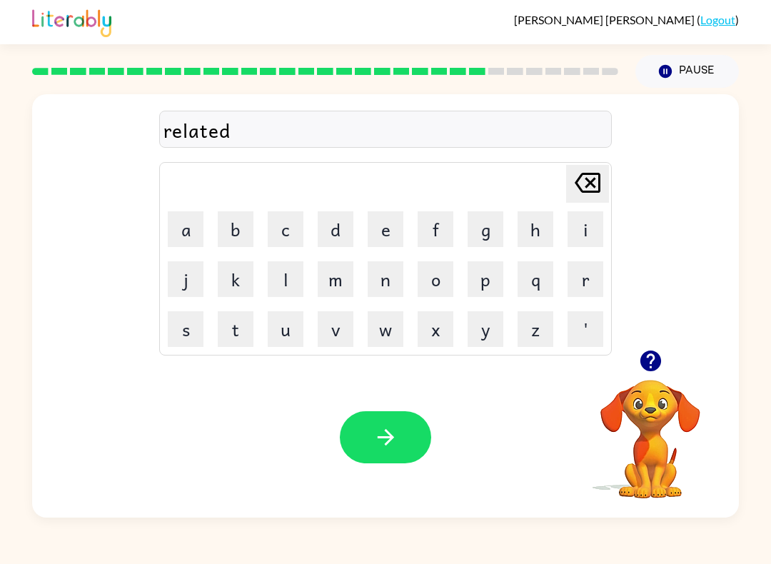
click at [385, 441] on icon "button" at bounding box center [385, 437] width 25 height 25
click at [487, 218] on button "g" at bounding box center [486, 229] width 36 height 36
click at [436, 281] on button "o" at bounding box center [436, 279] width 36 height 36
click at [243, 234] on button "b" at bounding box center [236, 229] width 36 height 36
click at [288, 276] on button "l" at bounding box center [286, 279] width 36 height 36
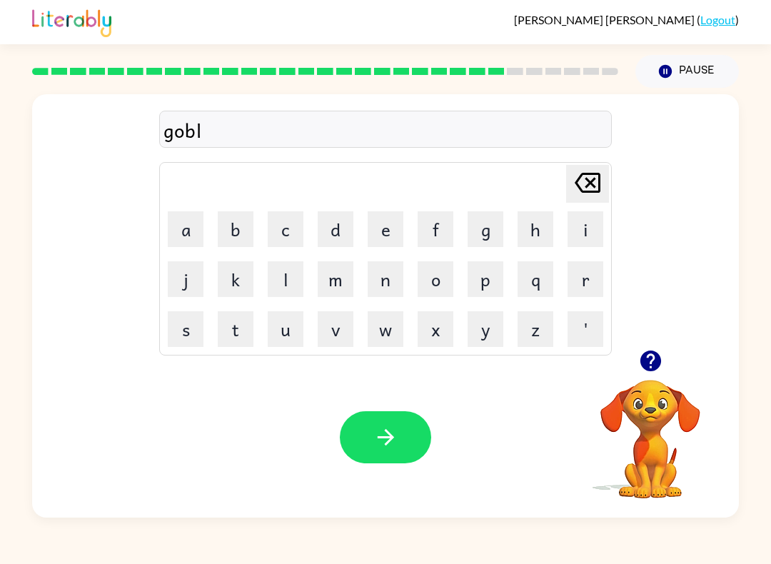
click at [576, 230] on button "i" at bounding box center [585, 229] width 36 height 36
click at [376, 280] on button "n" at bounding box center [386, 279] width 36 height 36
click at [387, 420] on button "button" at bounding box center [385, 437] width 91 height 52
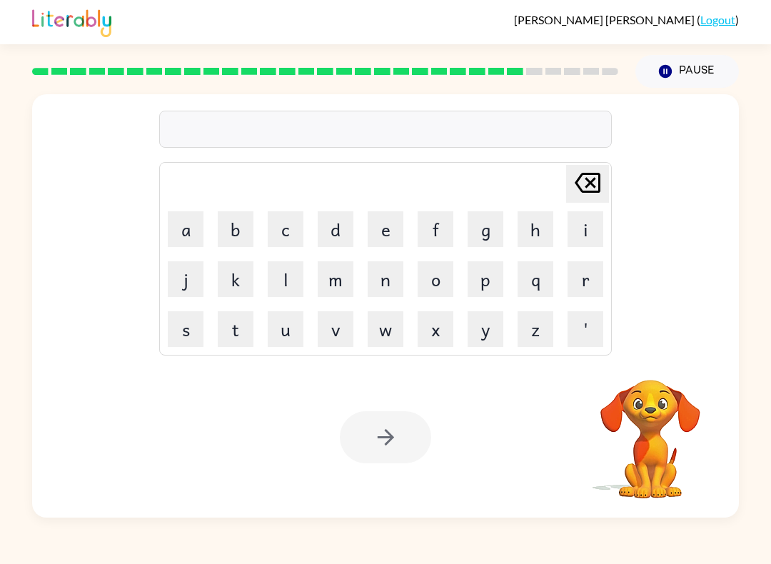
click at [295, 282] on button "l" at bounding box center [286, 279] width 36 height 36
click at [291, 334] on button "u" at bounding box center [286, 329] width 36 height 36
click at [334, 278] on button "m" at bounding box center [336, 279] width 36 height 36
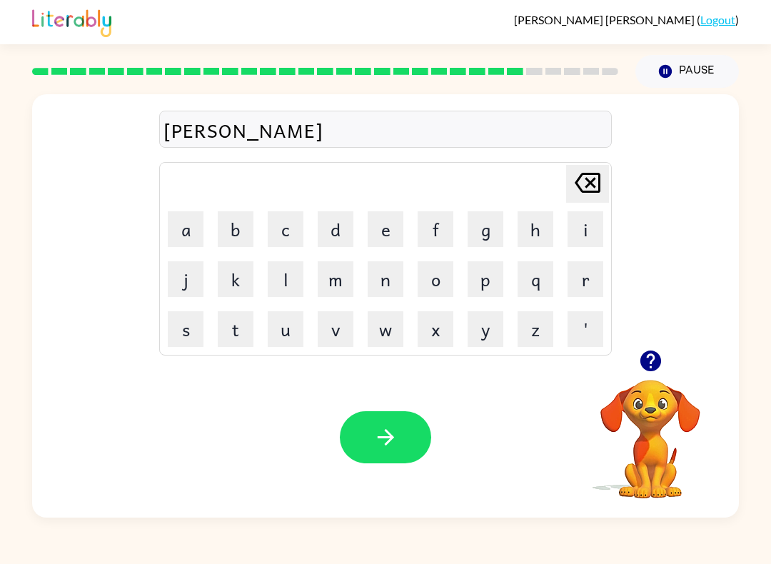
click at [387, 227] on button "e" at bounding box center [386, 229] width 36 height 36
click at [585, 279] on button "r" at bounding box center [585, 279] width 36 height 36
click at [186, 278] on button "j" at bounding box center [186, 279] width 36 height 36
click at [194, 230] on button "a" at bounding box center [186, 229] width 36 height 36
click at [297, 228] on button "c" at bounding box center [286, 229] width 36 height 36
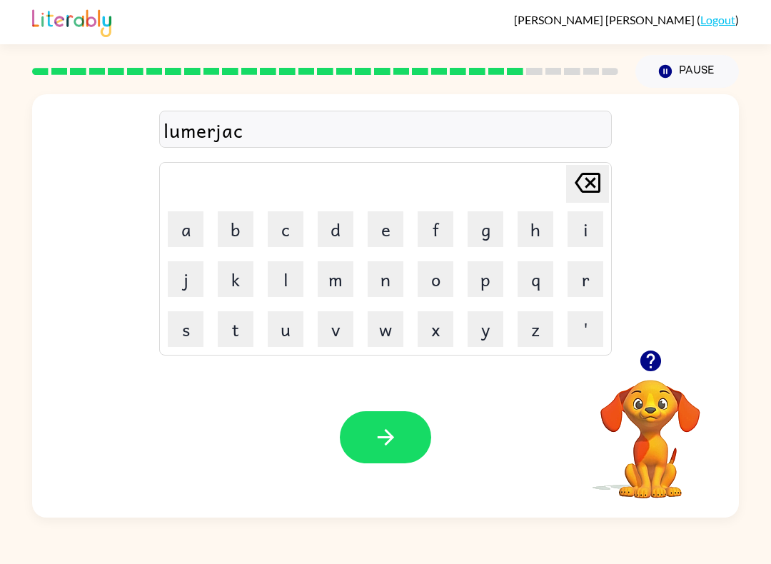
click at [231, 282] on button "k" at bounding box center [236, 279] width 36 height 36
click at [381, 434] on icon "button" at bounding box center [385, 437] width 25 height 25
click at [497, 272] on button "p" at bounding box center [486, 279] width 36 height 36
click at [575, 235] on button "i" at bounding box center [585, 229] width 36 height 36
click at [381, 231] on button "e" at bounding box center [386, 229] width 36 height 36
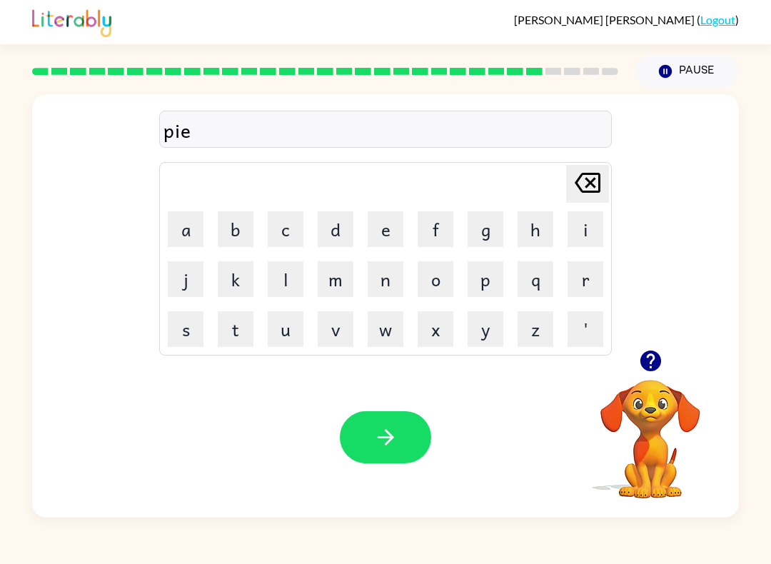
click at [589, 277] on button "r" at bounding box center [585, 279] width 36 height 36
click at [297, 231] on button "c" at bounding box center [286, 229] width 36 height 36
click at [360, 230] on table "[PERSON_NAME] last character input a b c d e f g h i j k l m n o p q r s t u v …" at bounding box center [385, 259] width 451 height 192
click at [389, 221] on button "e" at bounding box center [386, 229] width 36 height 36
click at [379, 425] on icon "button" at bounding box center [385, 437] width 25 height 25
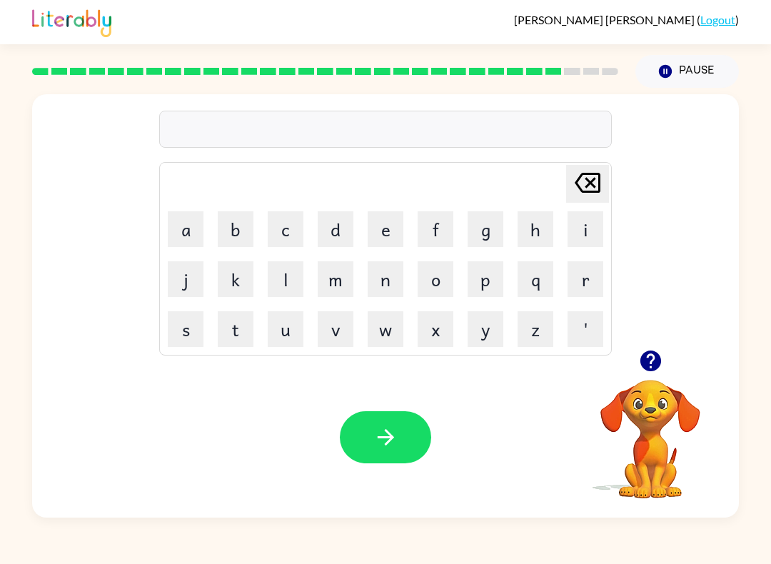
click at [238, 342] on button "t" at bounding box center [236, 329] width 36 height 36
click at [533, 233] on button "h" at bounding box center [535, 229] width 36 height 36
click at [582, 225] on button "i" at bounding box center [585, 229] width 36 height 36
click at [399, 281] on button "n" at bounding box center [386, 279] width 36 height 36
click at [392, 439] on icon "button" at bounding box center [385, 437] width 16 height 16
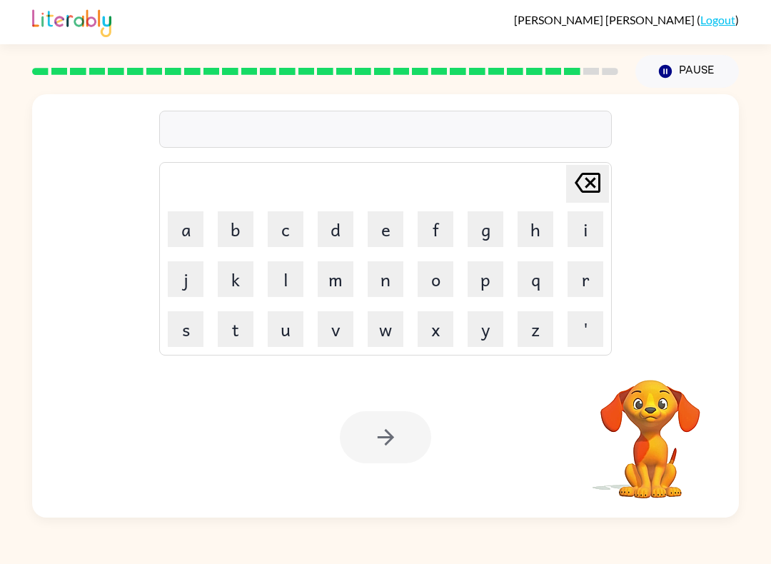
click at [188, 338] on button "s" at bounding box center [186, 329] width 36 height 36
click at [590, 234] on button "i" at bounding box center [585, 229] width 36 height 36
click at [292, 278] on button "l" at bounding box center [286, 279] width 36 height 36
click at [326, 330] on button "v" at bounding box center [336, 329] width 36 height 36
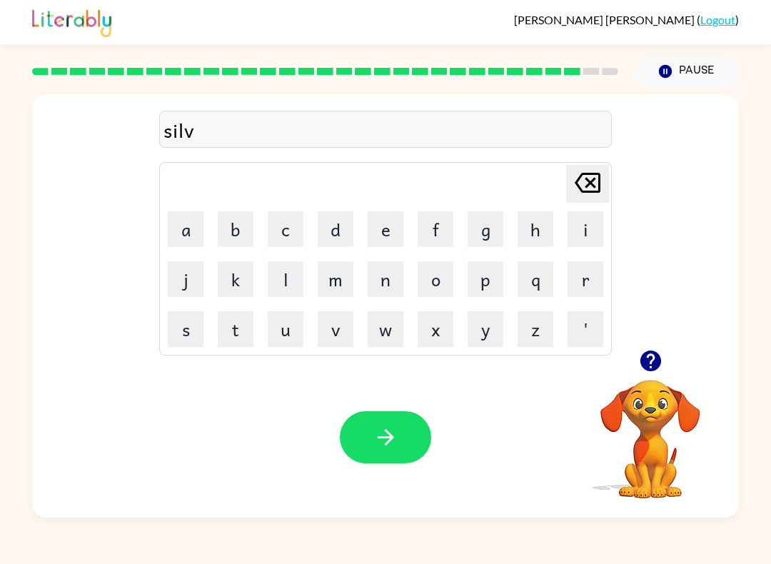
click at [387, 221] on button "e" at bounding box center [386, 229] width 36 height 36
click at [572, 283] on button "r" at bounding box center [585, 279] width 36 height 36
click at [380, 326] on button "w" at bounding box center [386, 329] width 36 height 36
click at [387, 226] on button "e" at bounding box center [386, 229] width 36 height 36
click at [181, 232] on button "a" at bounding box center [186, 229] width 36 height 36
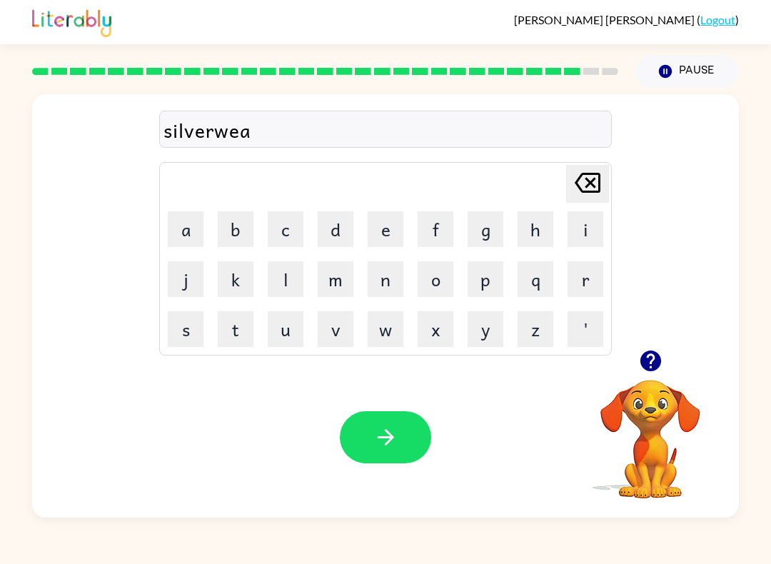
click at [582, 268] on button "r" at bounding box center [585, 279] width 36 height 36
click at [362, 433] on button "button" at bounding box center [385, 437] width 91 height 52
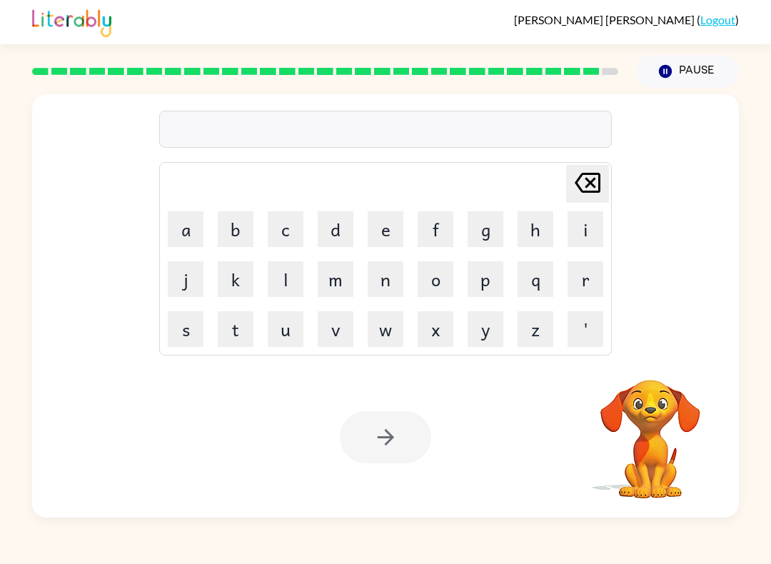
click at [294, 326] on button "u" at bounding box center [286, 329] width 36 height 36
click at [396, 276] on button "n" at bounding box center [386, 279] width 36 height 36
click at [193, 222] on button "a" at bounding box center [186, 229] width 36 height 36
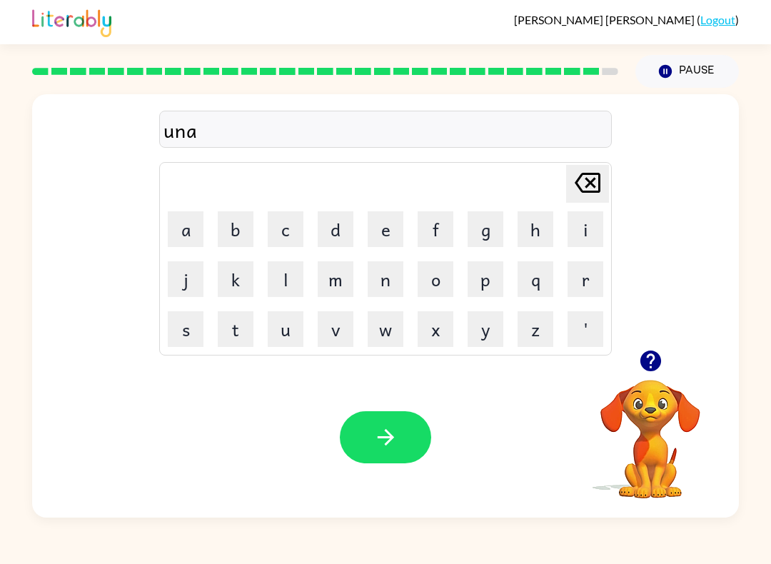
click at [448, 223] on button "f" at bounding box center [436, 229] width 36 height 36
click at [578, 277] on button "r" at bounding box center [585, 279] width 36 height 36
click at [201, 232] on button "a" at bounding box center [186, 229] width 36 height 36
click at [586, 224] on button "i" at bounding box center [585, 229] width 36 height 36
click at [335, 231] on button "d" at bounding box center [336, 229] width 36 height 36
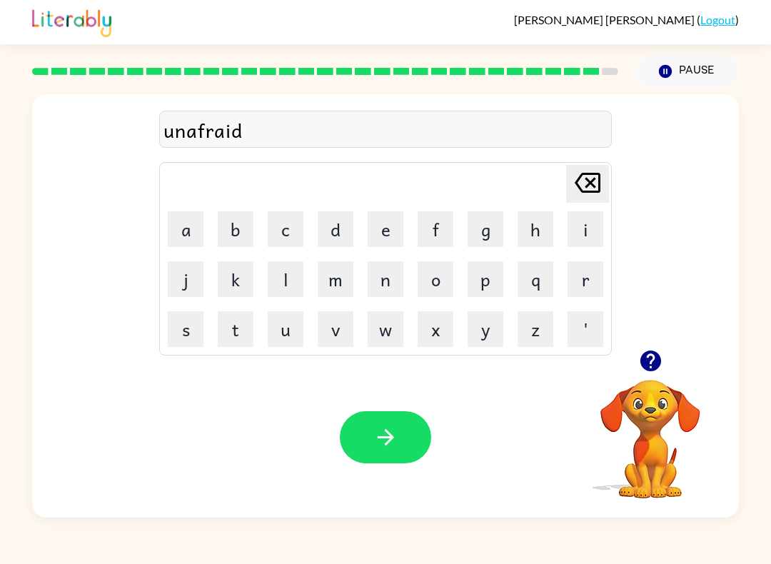
click at [386, 431] on icon "button" at bounding box center [385, 437] width 16 height 16
